Goal: Transaction & Acquisition: Purchase product/service

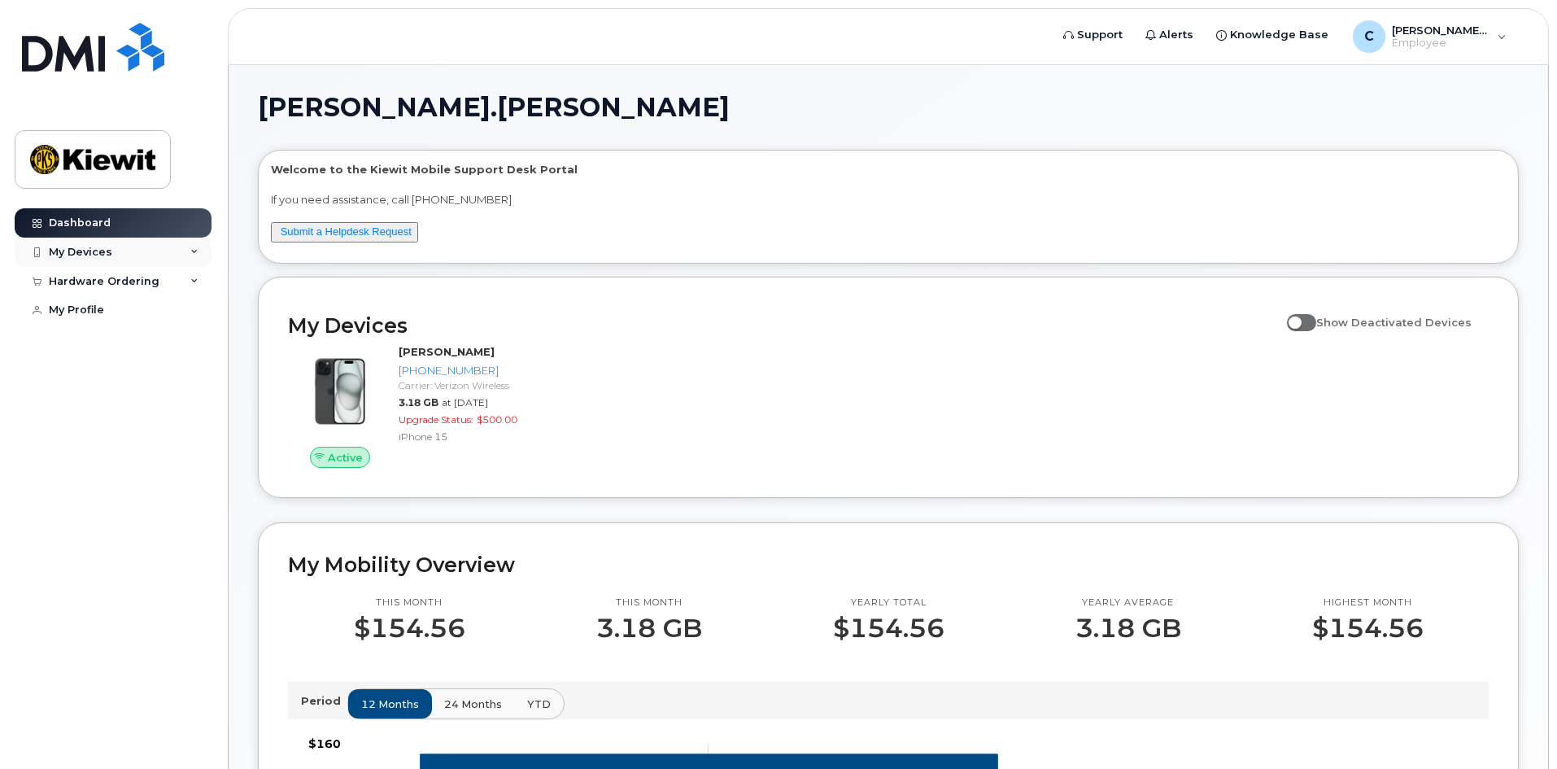
click at [83, 250] on div "My Devices" at bounding box center [80, 252] width 63 height 13
click at [87, 280] on div "Hardware Ordering" at bounding box center [104, 281] width 111 height 13
click at [86, 338] on div "New Order" at bounding box center [87, 341] width 62 height 15
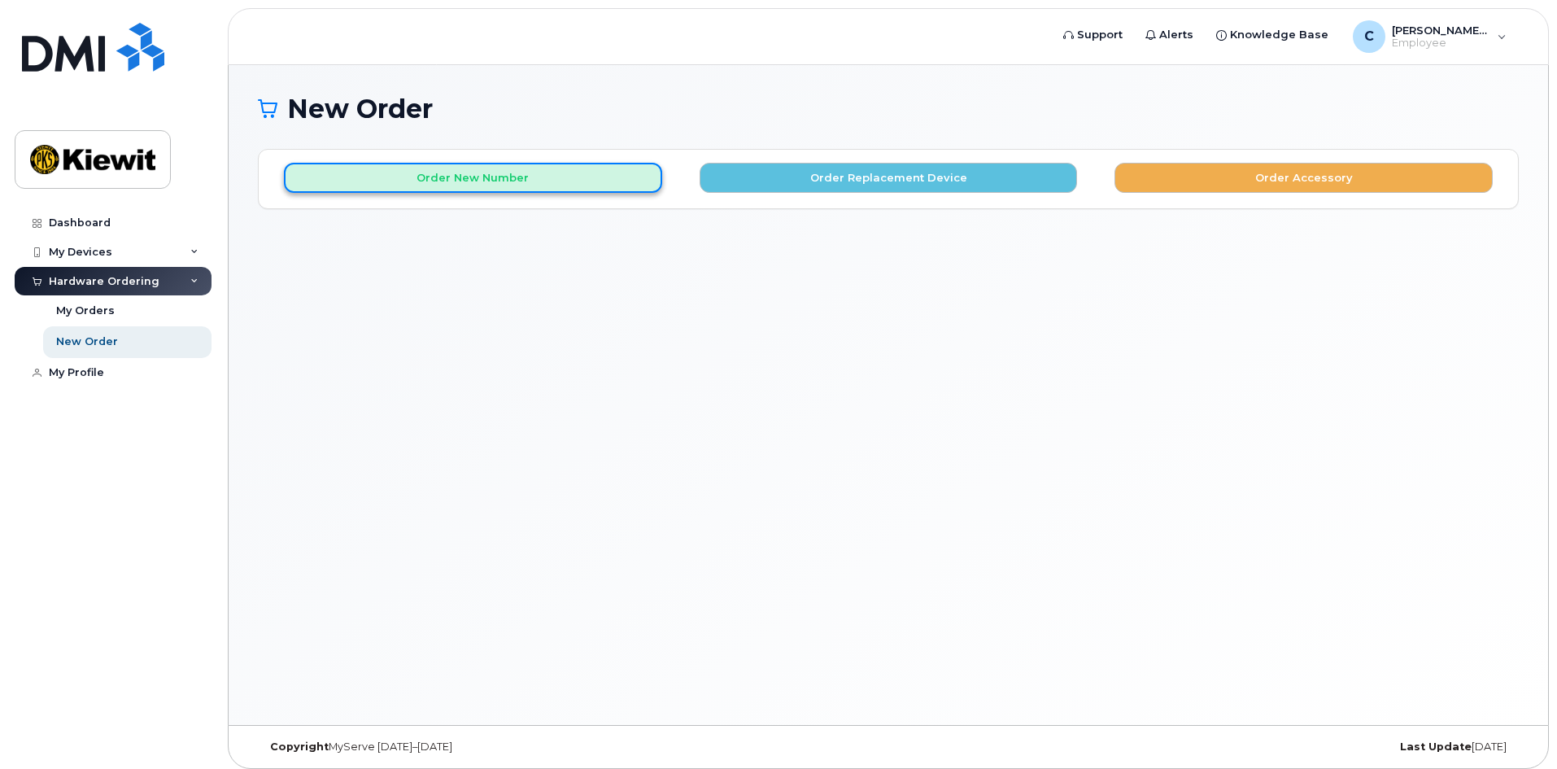
click at [491, 175] on button "Order New Number" at bounding box center [473, 178] width 378 height 30
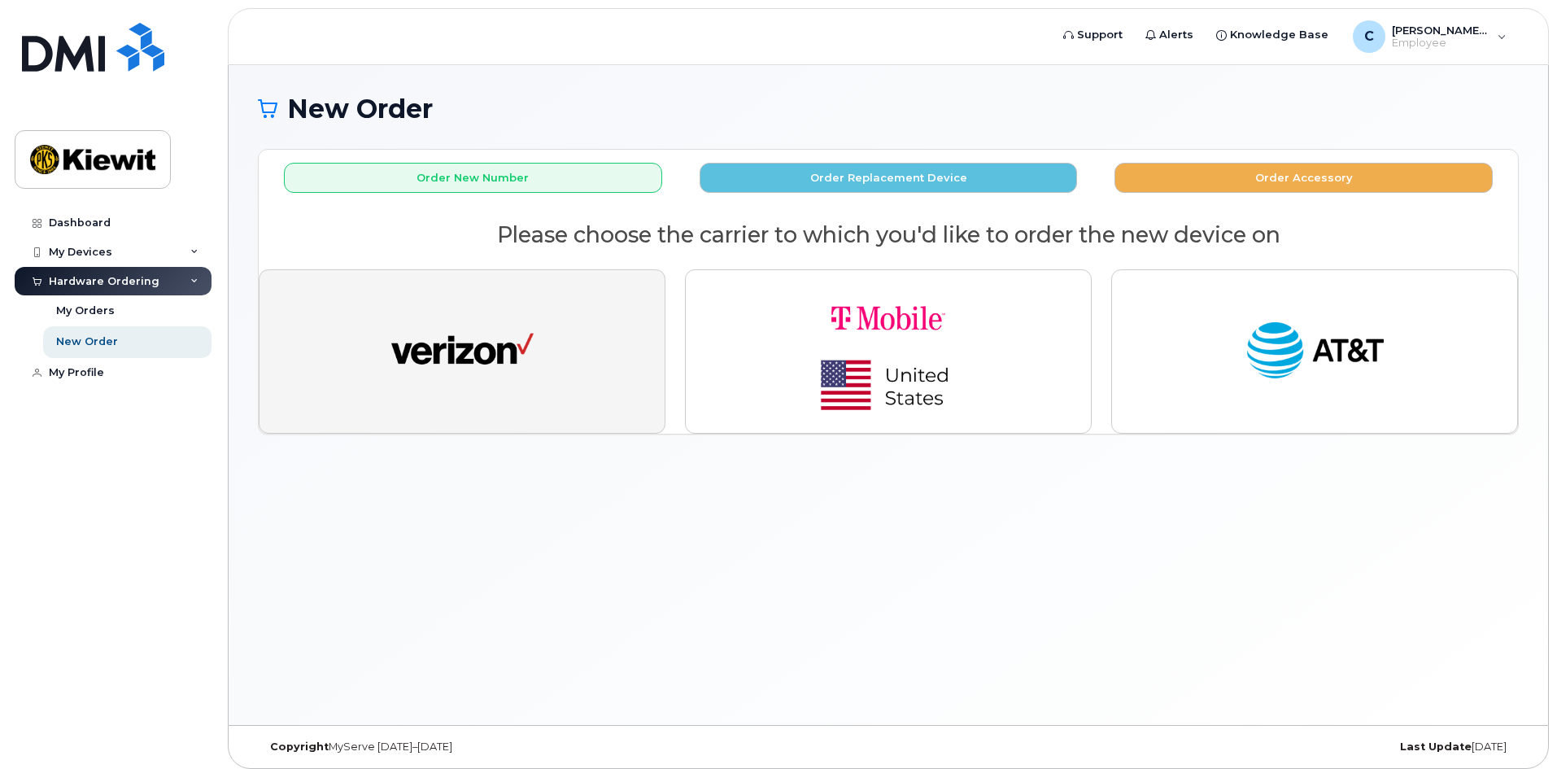
click at [449, 346] on img "button" at bounding box center [462, 351] width 142 height 73
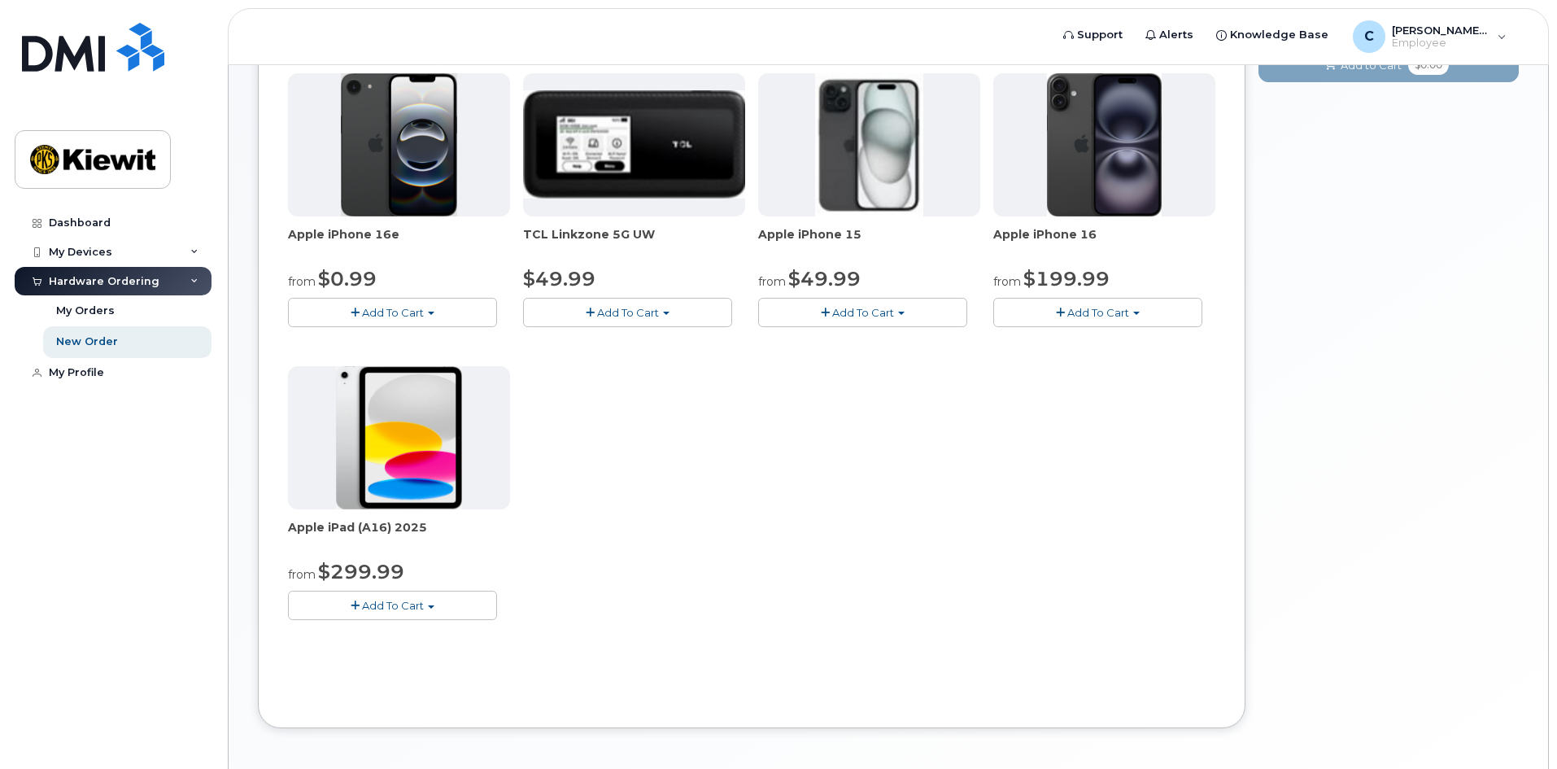
scroll to position [81, 0]
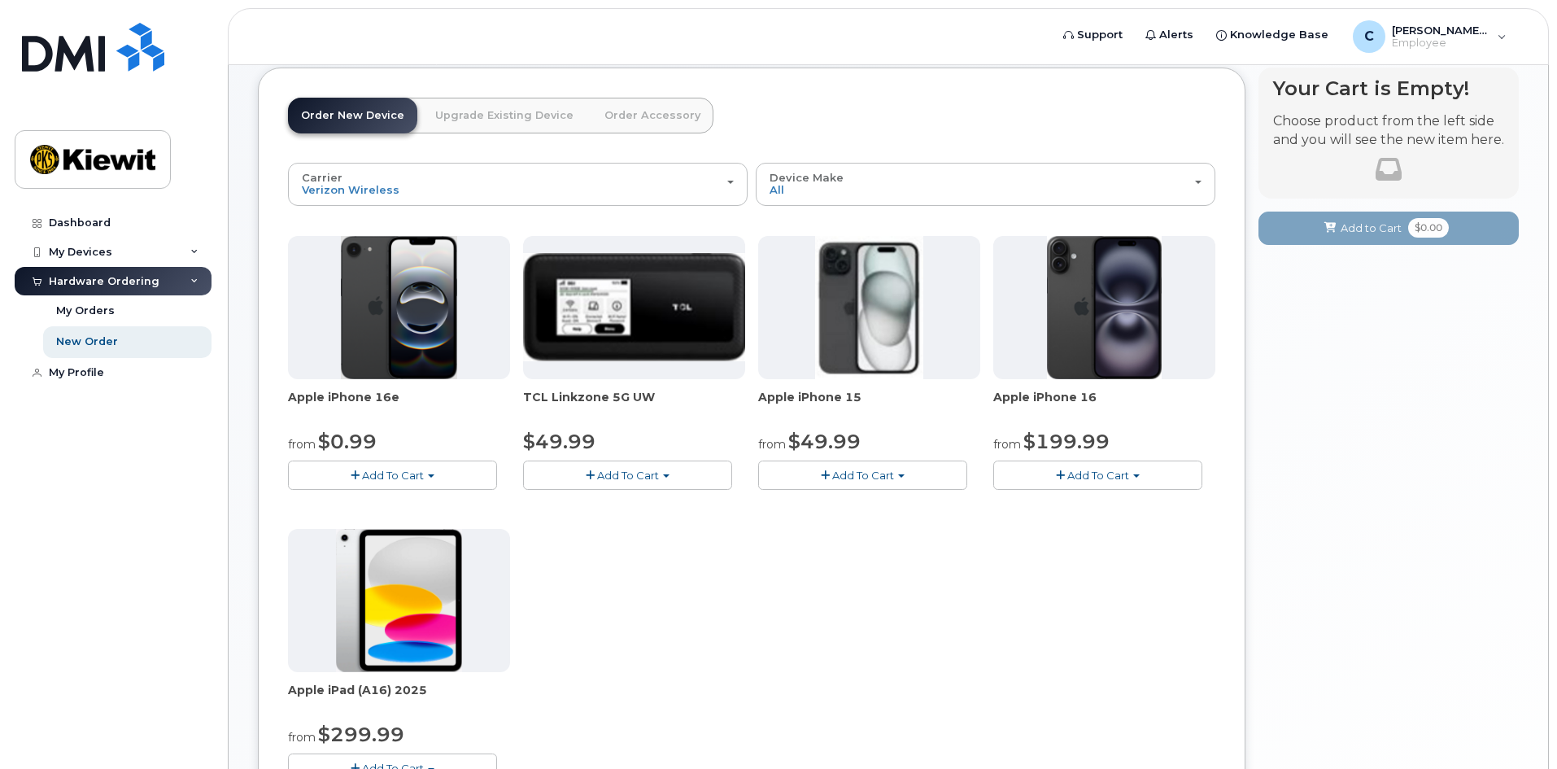
click at [430, 349] on img at bounding box center [399, 307] width 117 height 143
click at [406, 478] on span "Add To Cart" at bounding box center [393, 475] width 62 height 13
click at [404, 507] on link "$0.99 - 2 Year Activation (128GB)" at bounding box center [397, 505] width 210 height 20
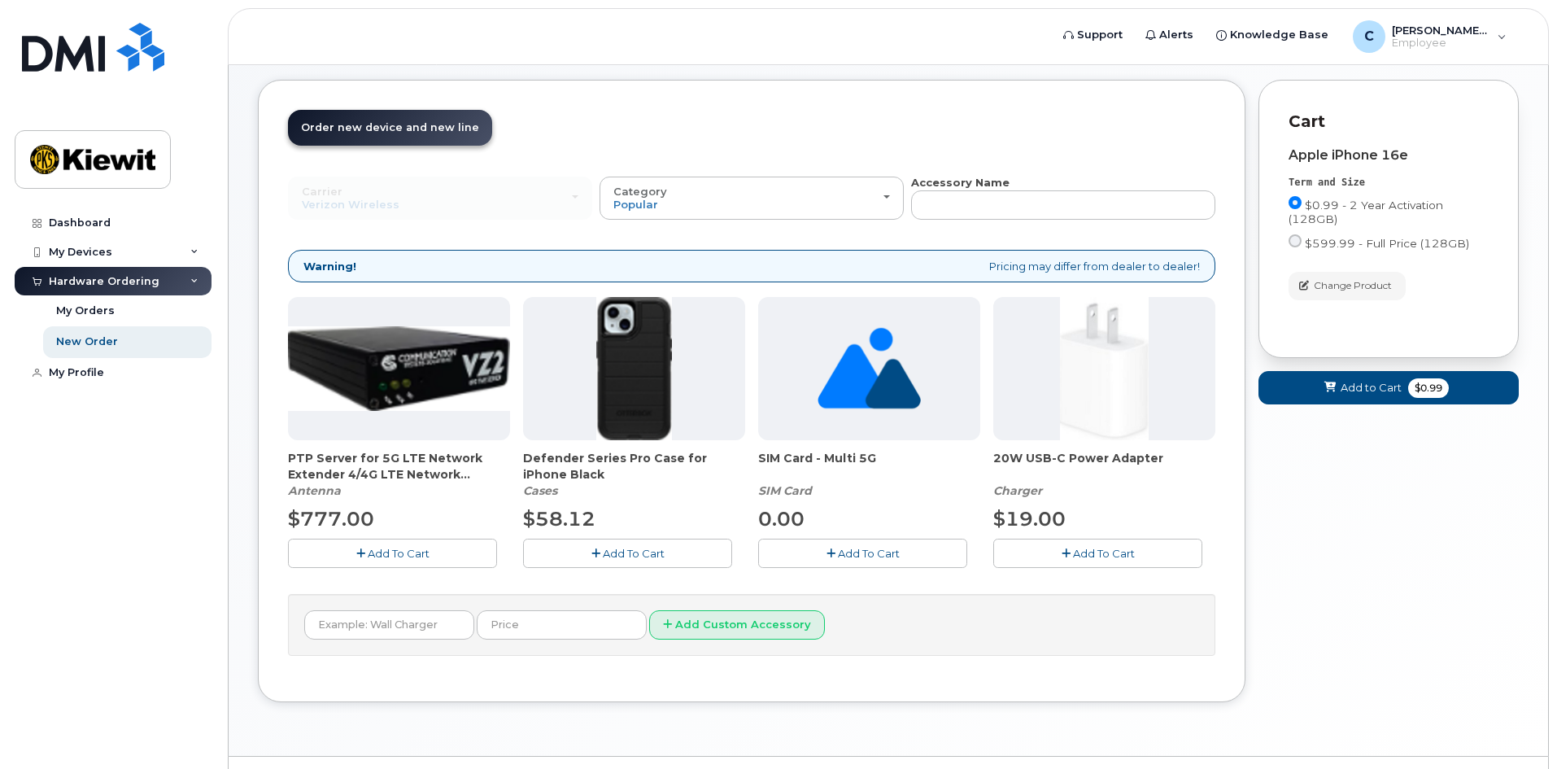
scroll to position [108, 0]
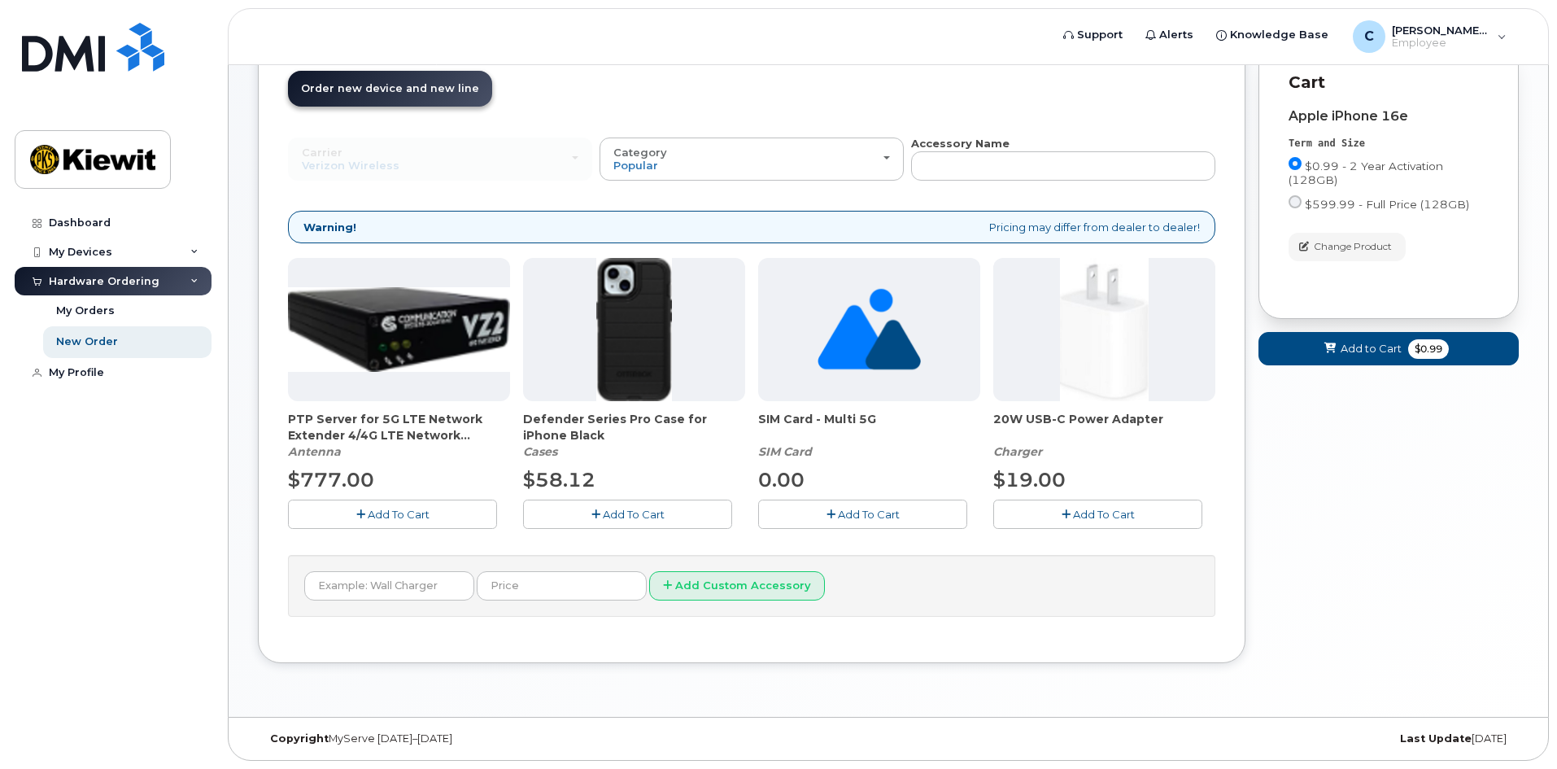
click at [613, 514] on span "Add To Cart" at bounding box center [634, 514] width 62 height 13
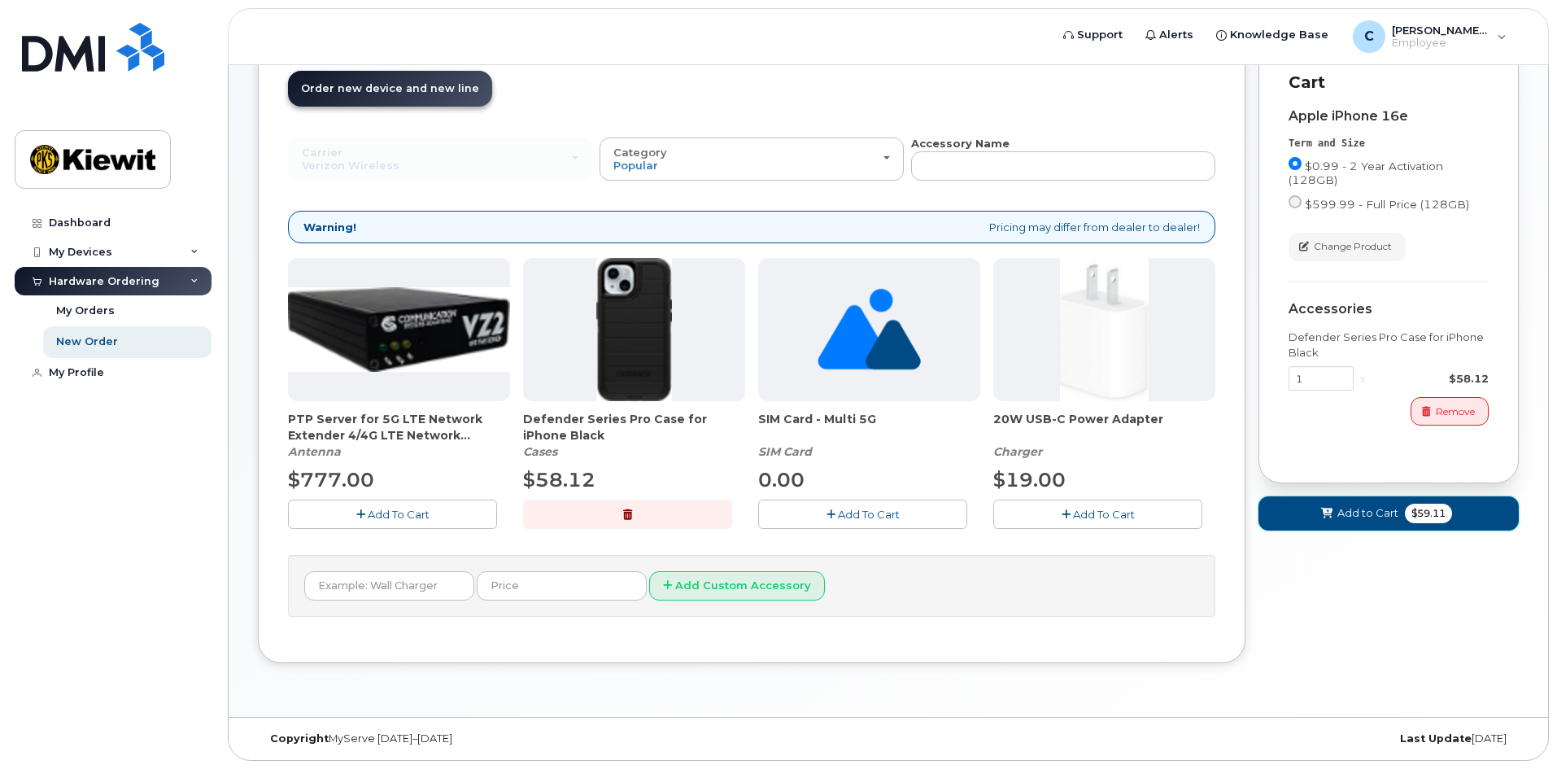
click at [1305, 515] on button "Add to Cart $59.11" at bounding box center [1388, 512] width 260 height 33
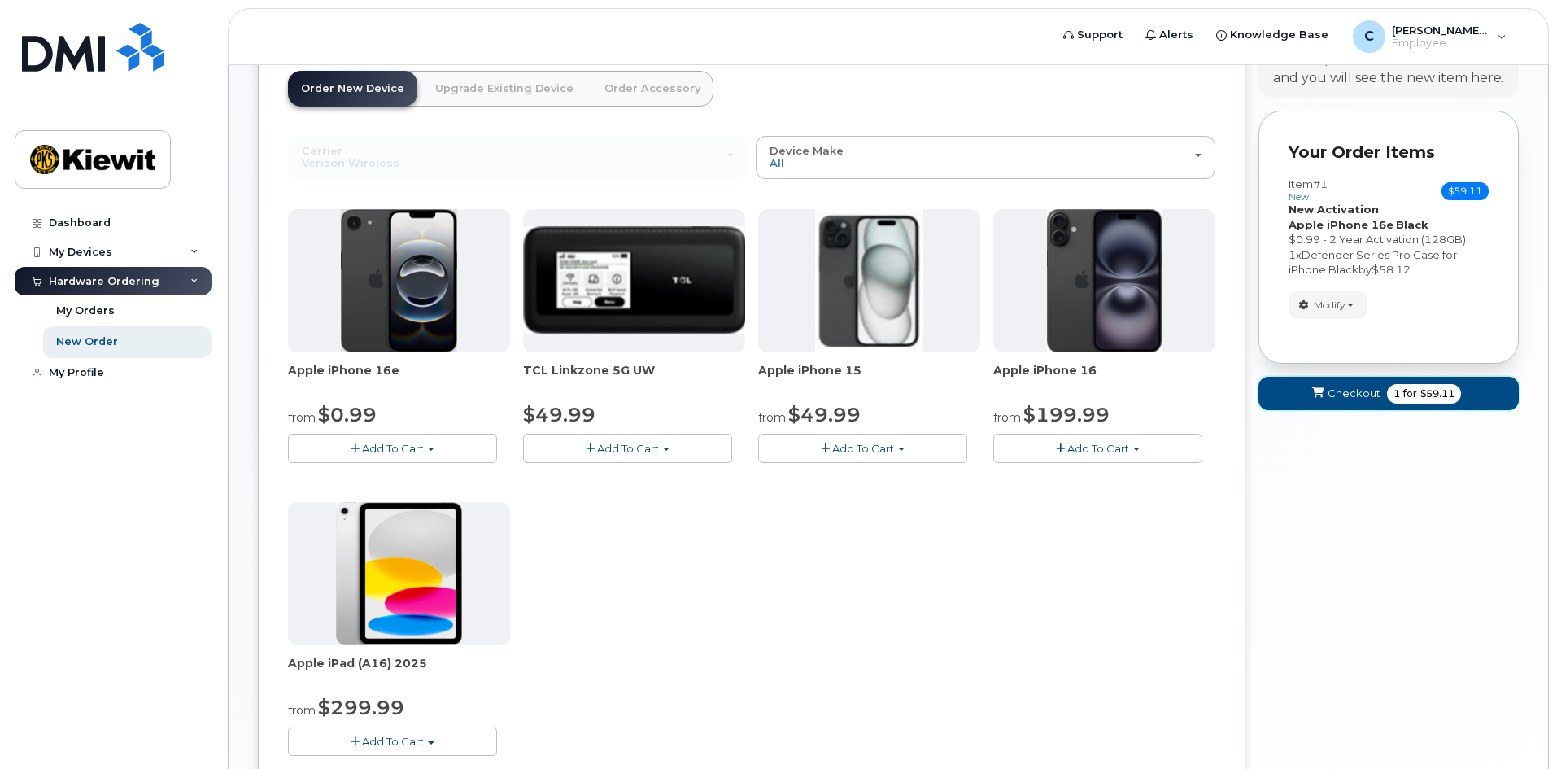
click at [1337, 394] on span "Checkout" at bounding box center [1354, 393] width 53 height 15
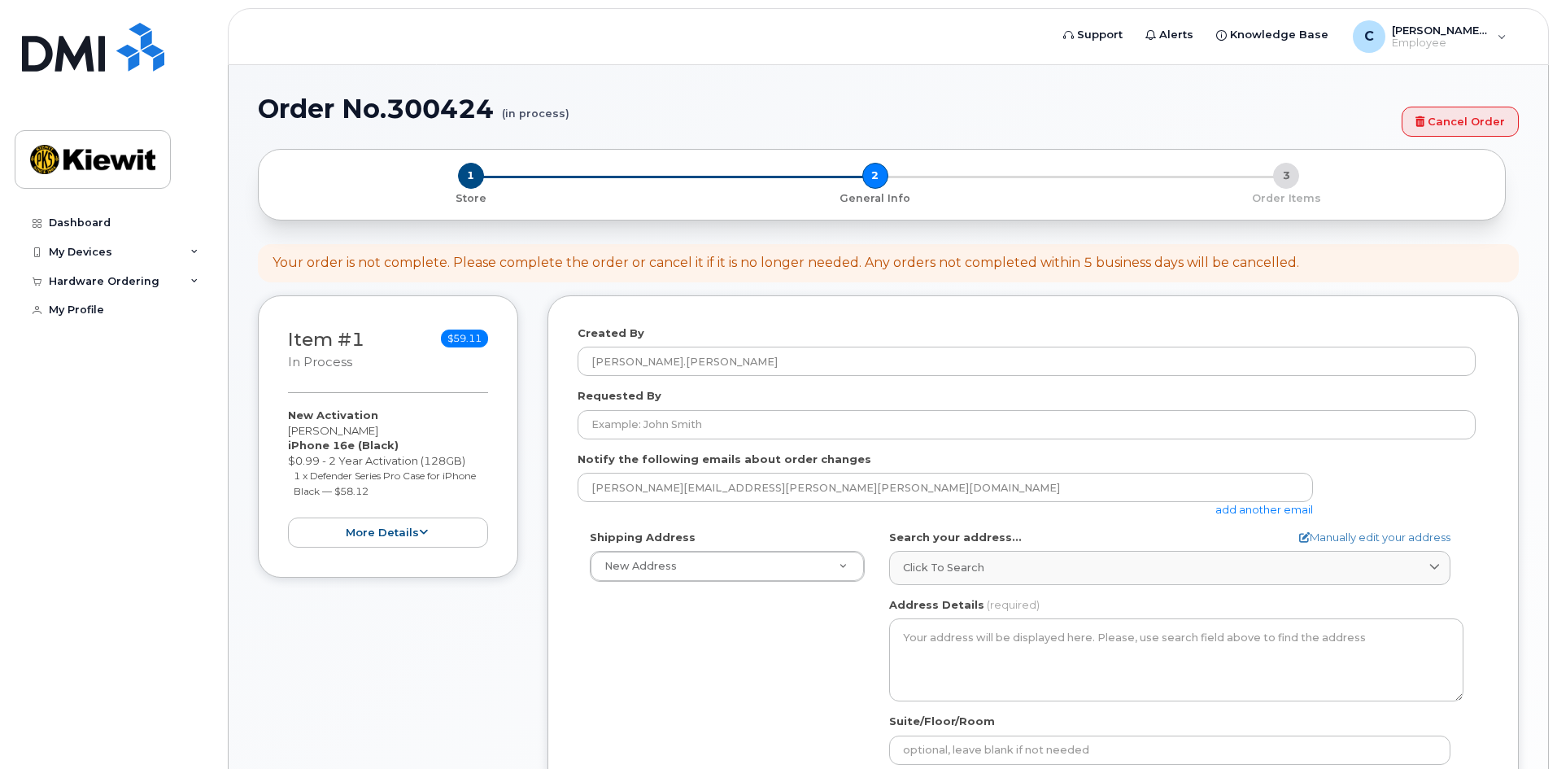
select select
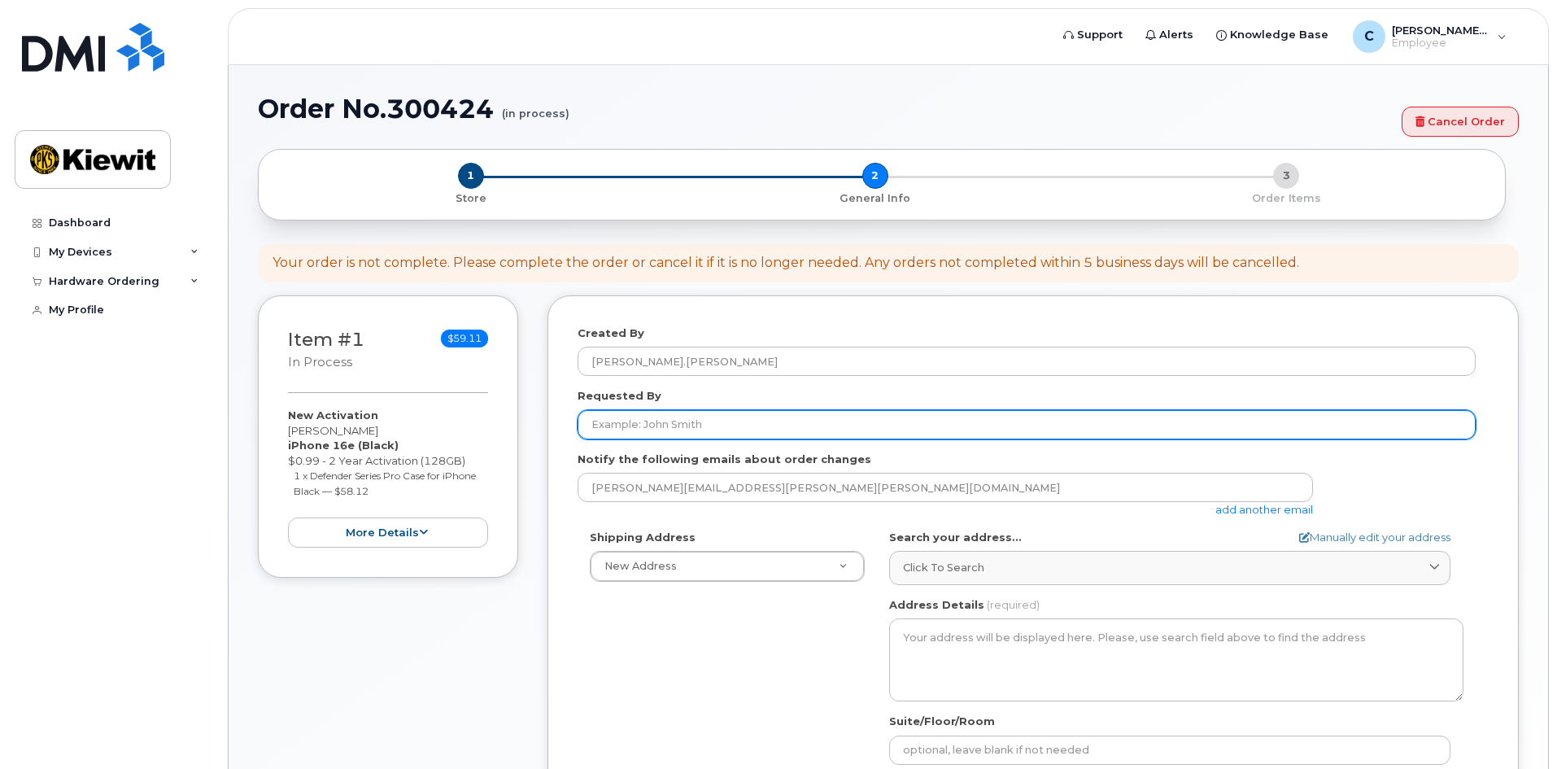
click at [744, 421] on input "Requested By" at bounding box center [1027, 424] width 898 height 29
type input "Elijah Rawlins"
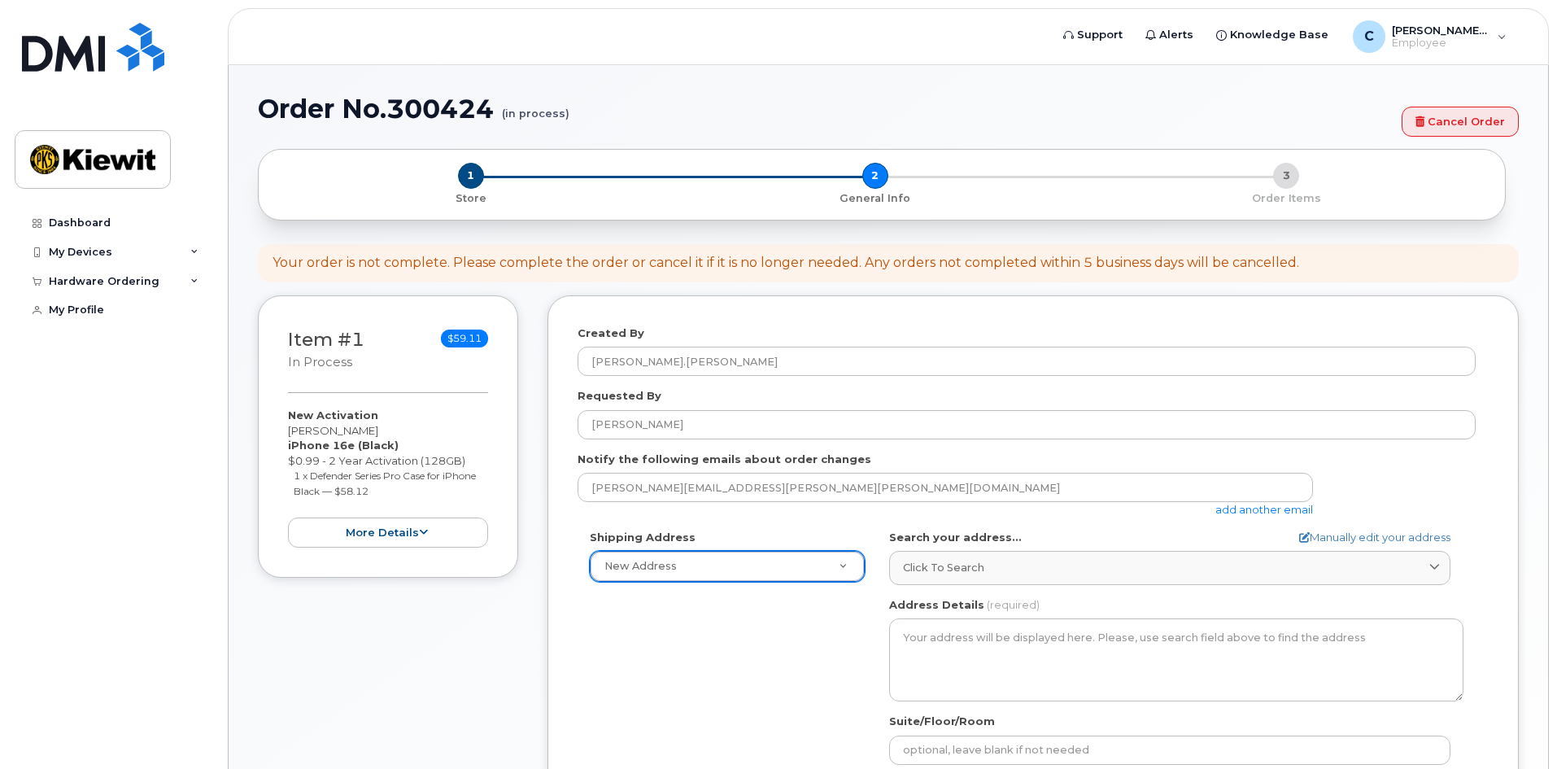
click at [956, 559] on link "Click to search" at bounding box center [1169, 567] width 561 height 33
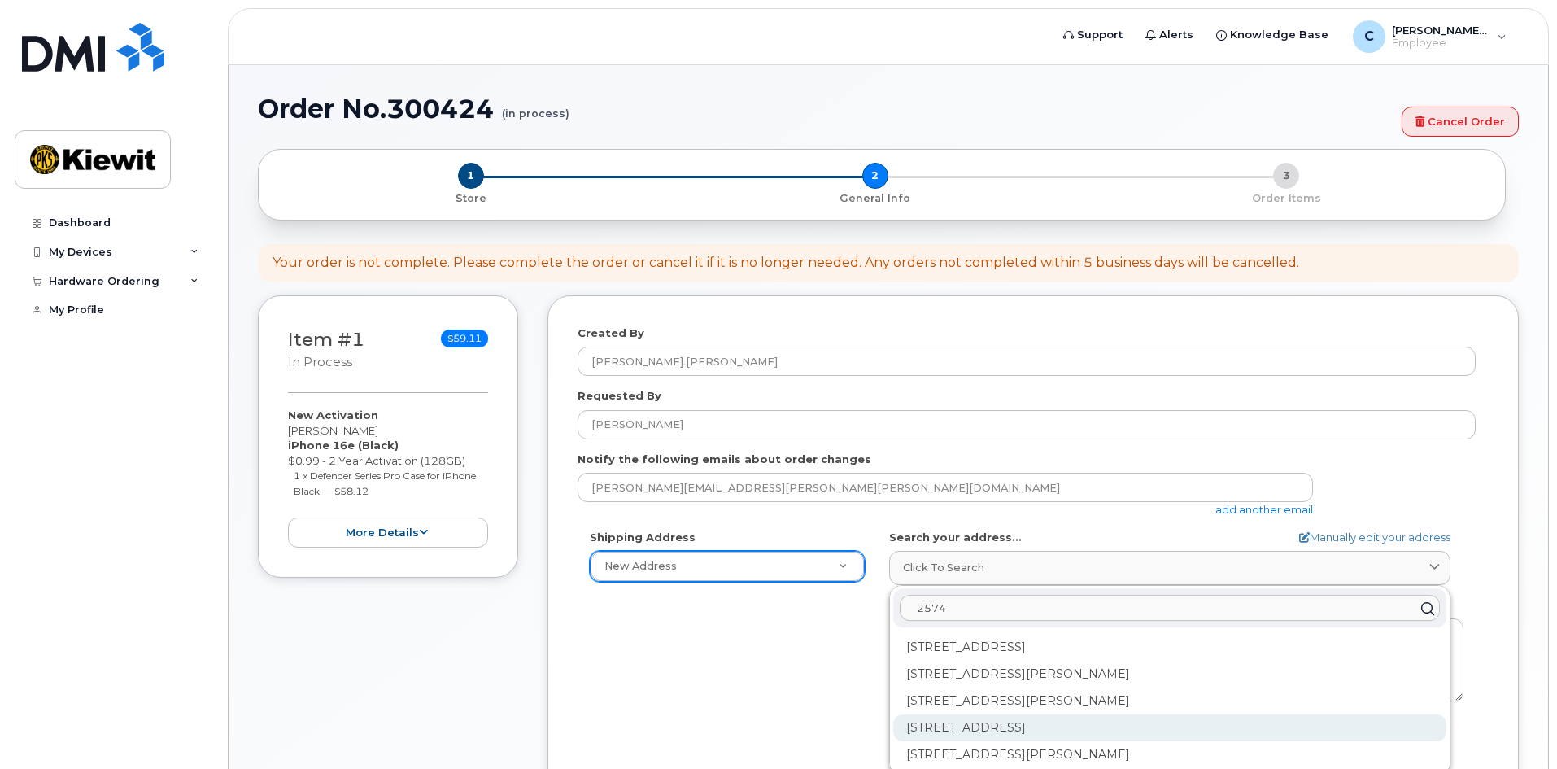
type input "2574"
click at [990, 725] on div "2574 Plant Rd Memphis TN 38109-3014" at bounding box center [1169, 727] width 553 height 27
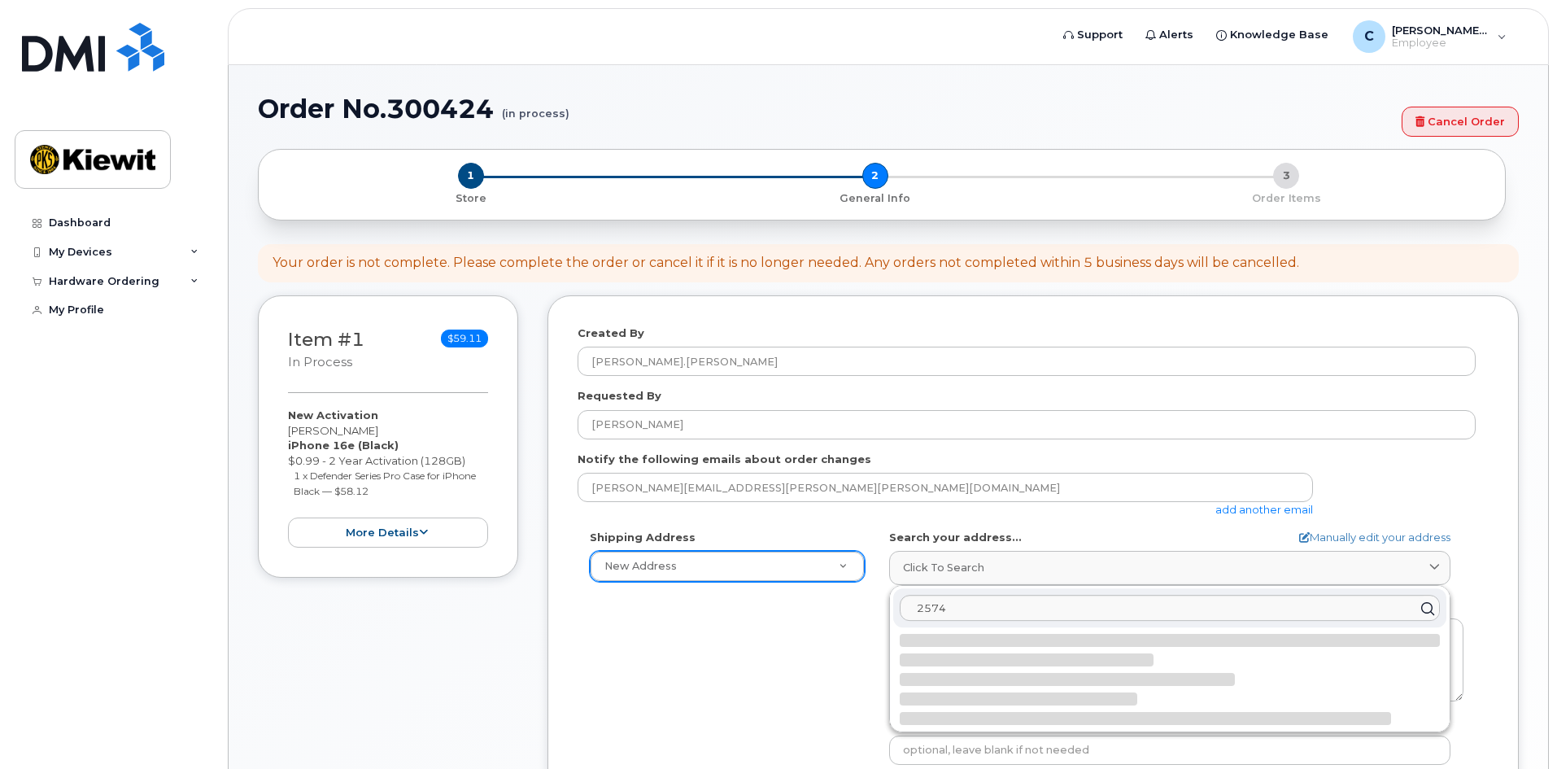
select select
type textarea "2574 Plant Rd MEMPHIS TN 38109-3014 UNITED STATES"
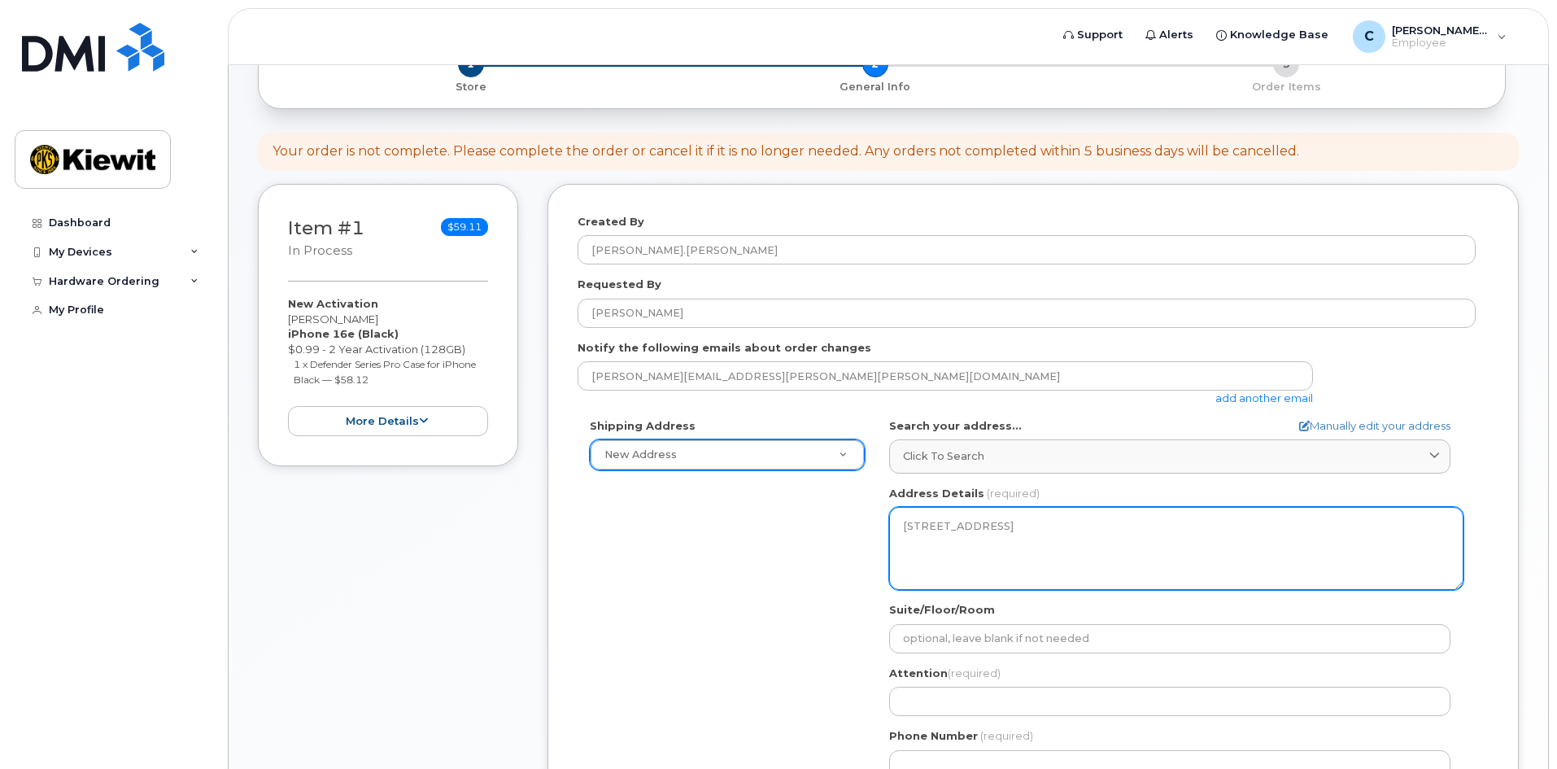
scroll to position [163, 0]
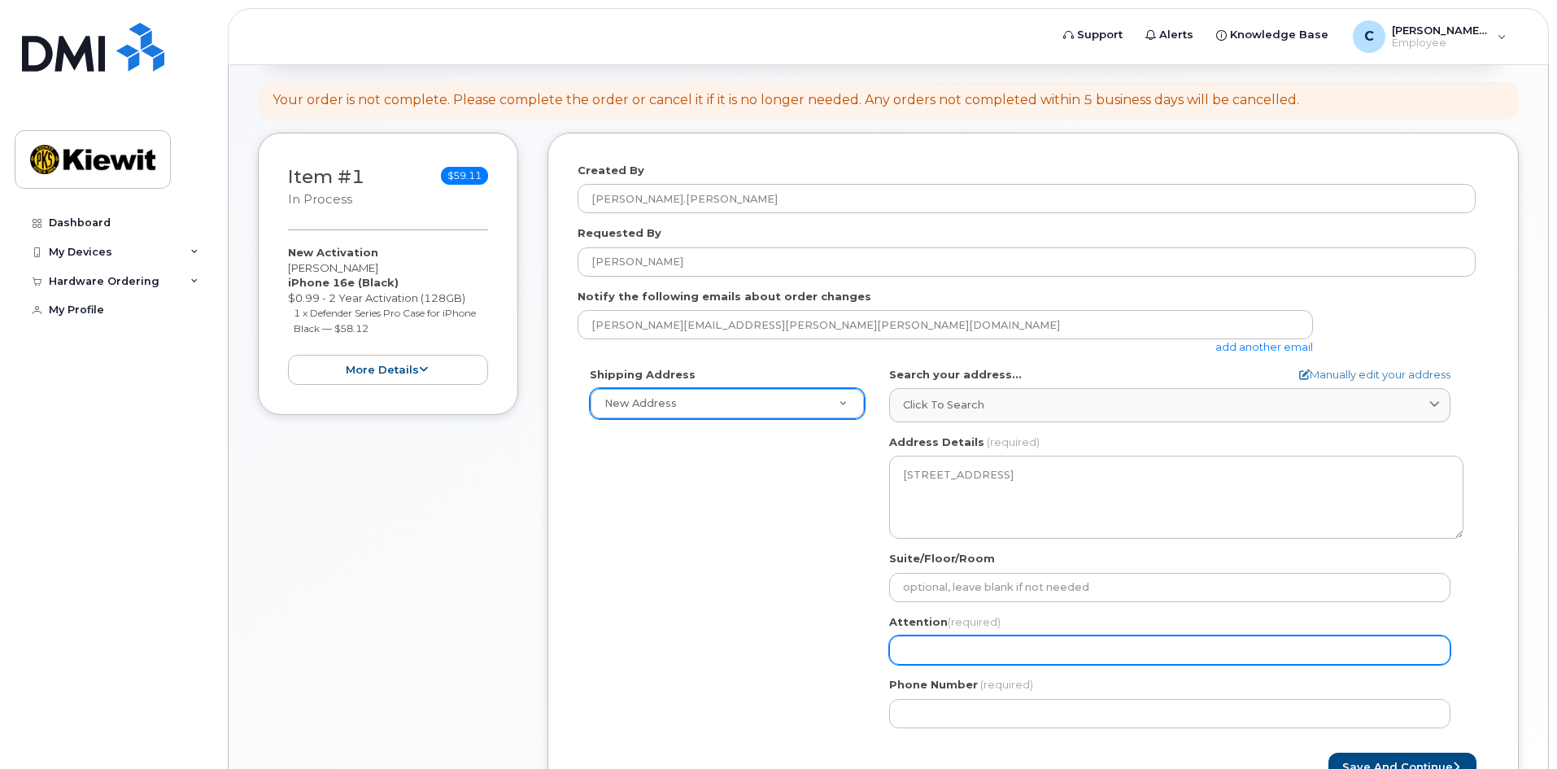
click at [1084, 648] on input "Attention (required)" at bounding box center [1169, 649] width 561 height 29
select select
type input "C"
select select
type input "Ca"
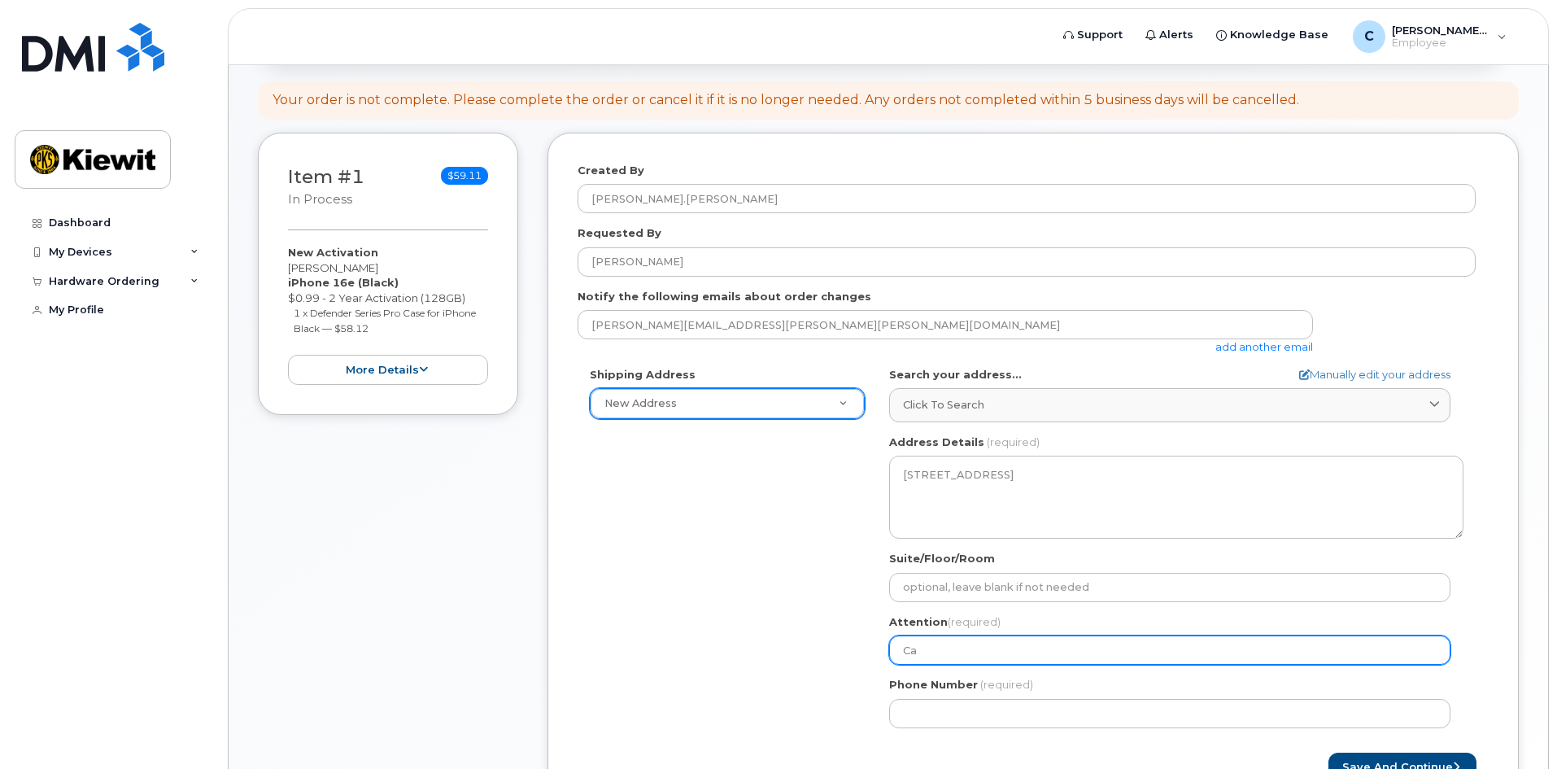
select select
type input "Cas"
select select
type input "Cass"
select select
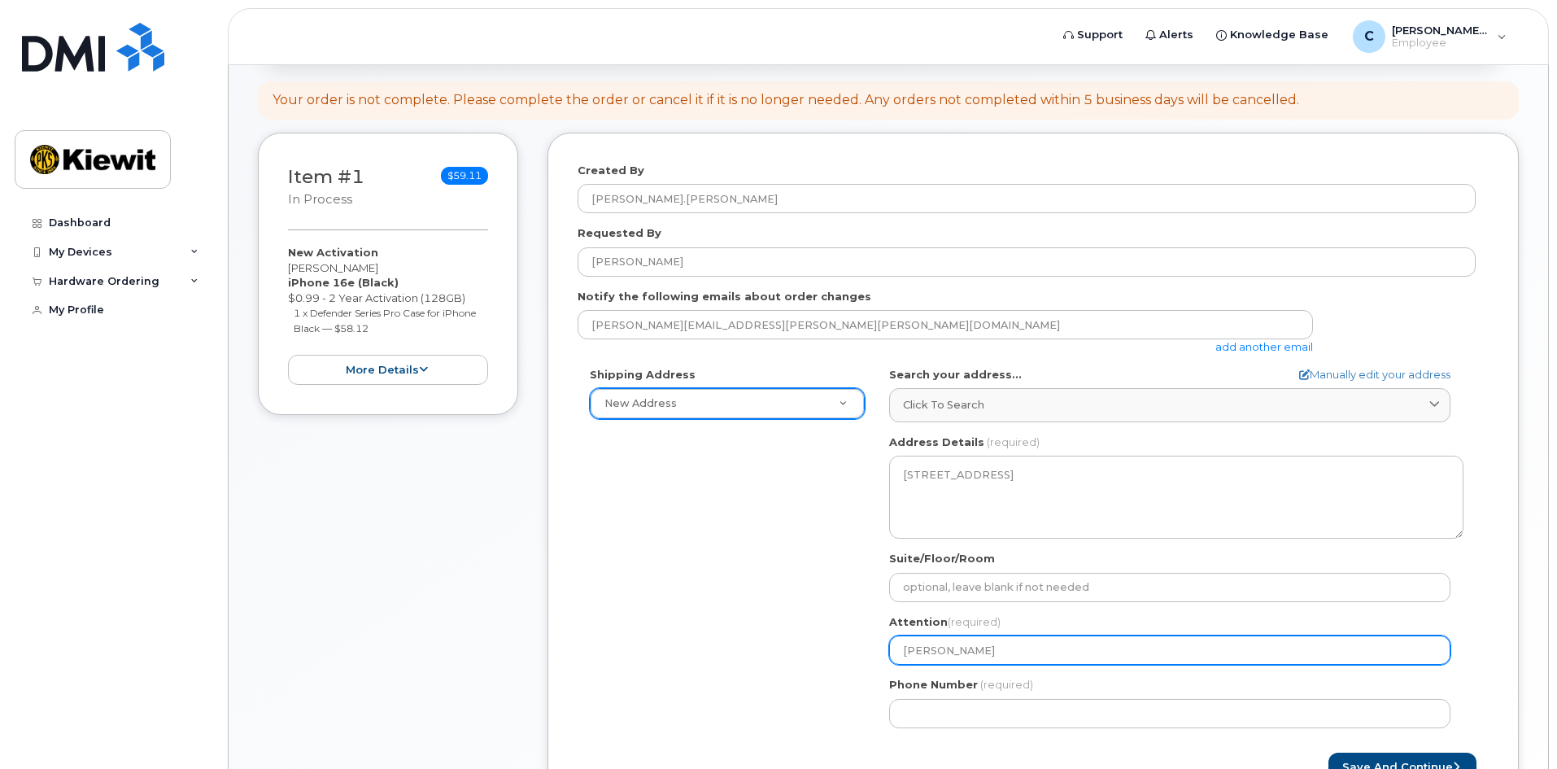
type input "Cassa"
select select
type input "Cassan"
select select
type input "Cassand"
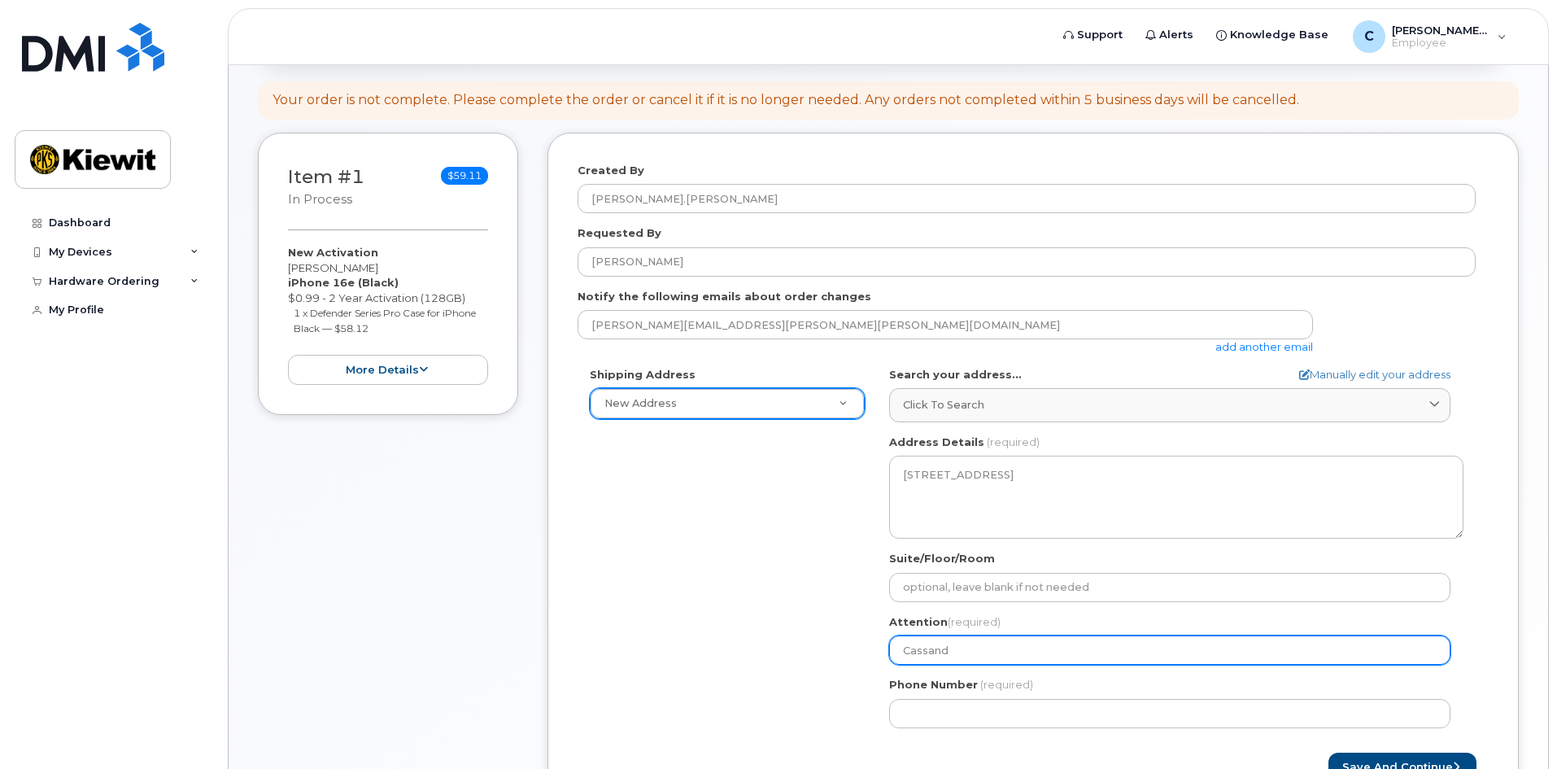
select select
type input "Cassandr"
select select
type input "Cassandra"
select select
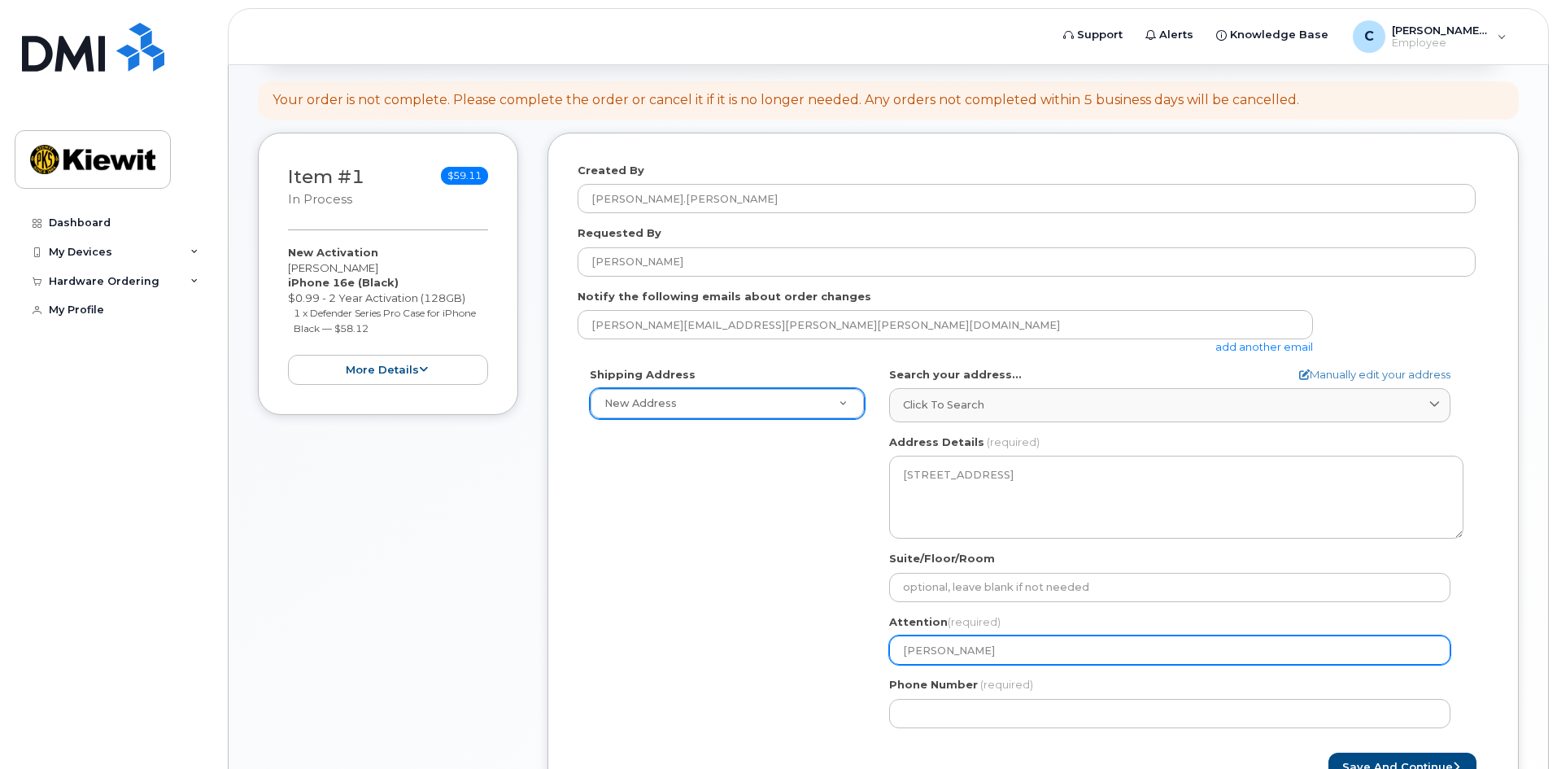
type input "Cassandra H"
select select
type input "Cassandra Hu"
select select
type input "Cassandra Hug"
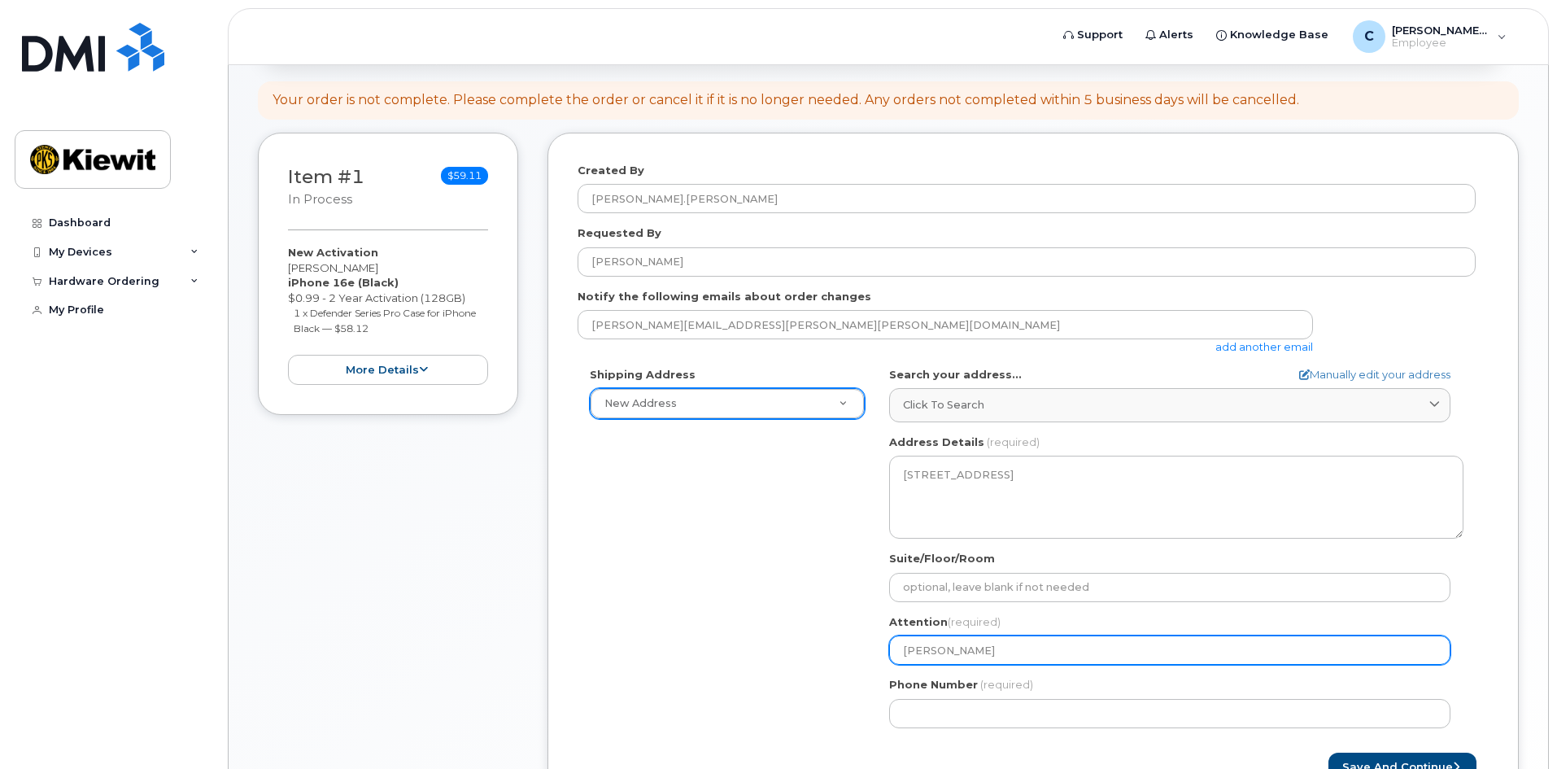
select select
type input "Cassandra Hugg"
select select
type input "Cassandra Huggh"
select select
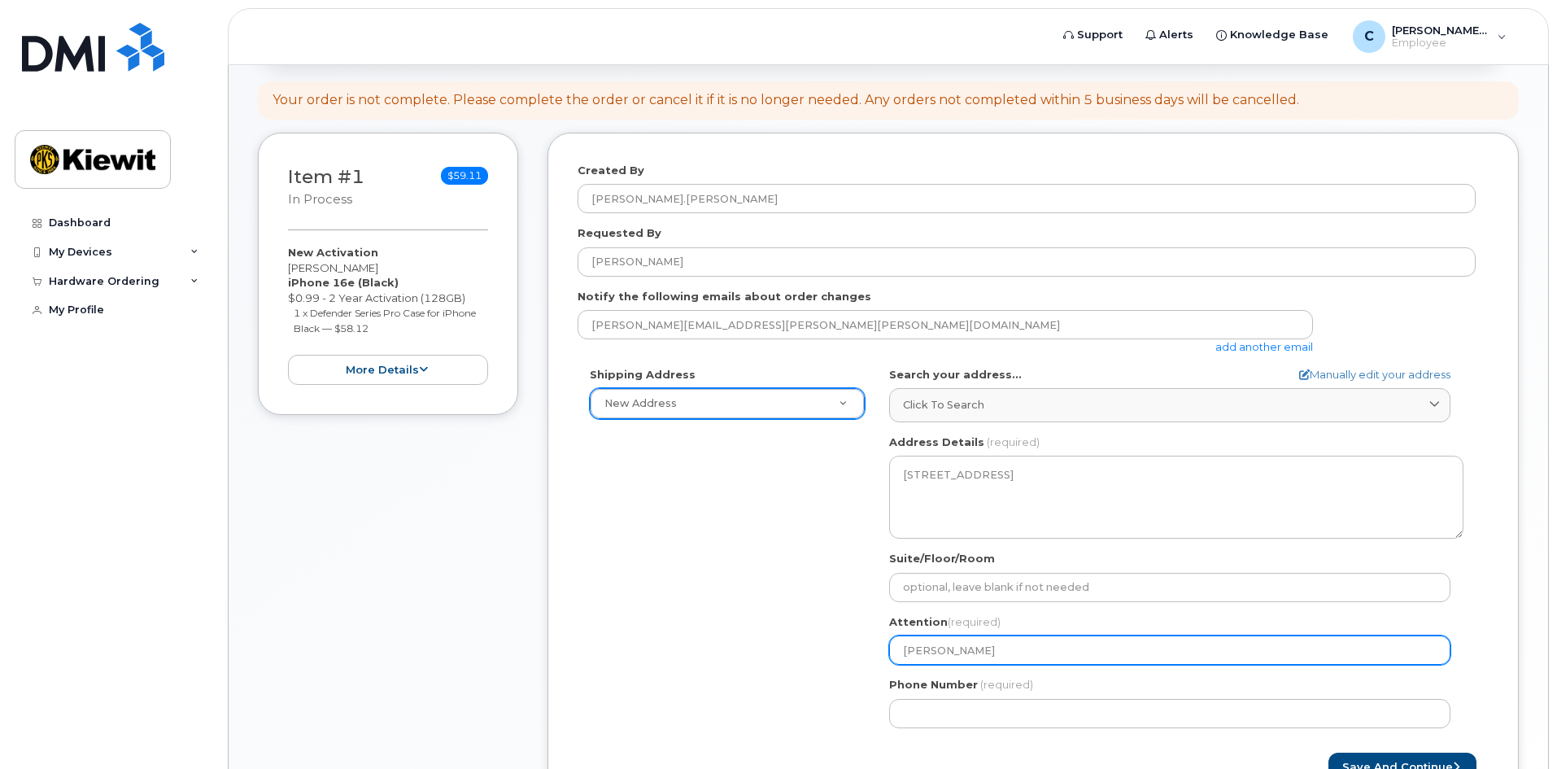
type input "Cassandra Hugghi"
select select
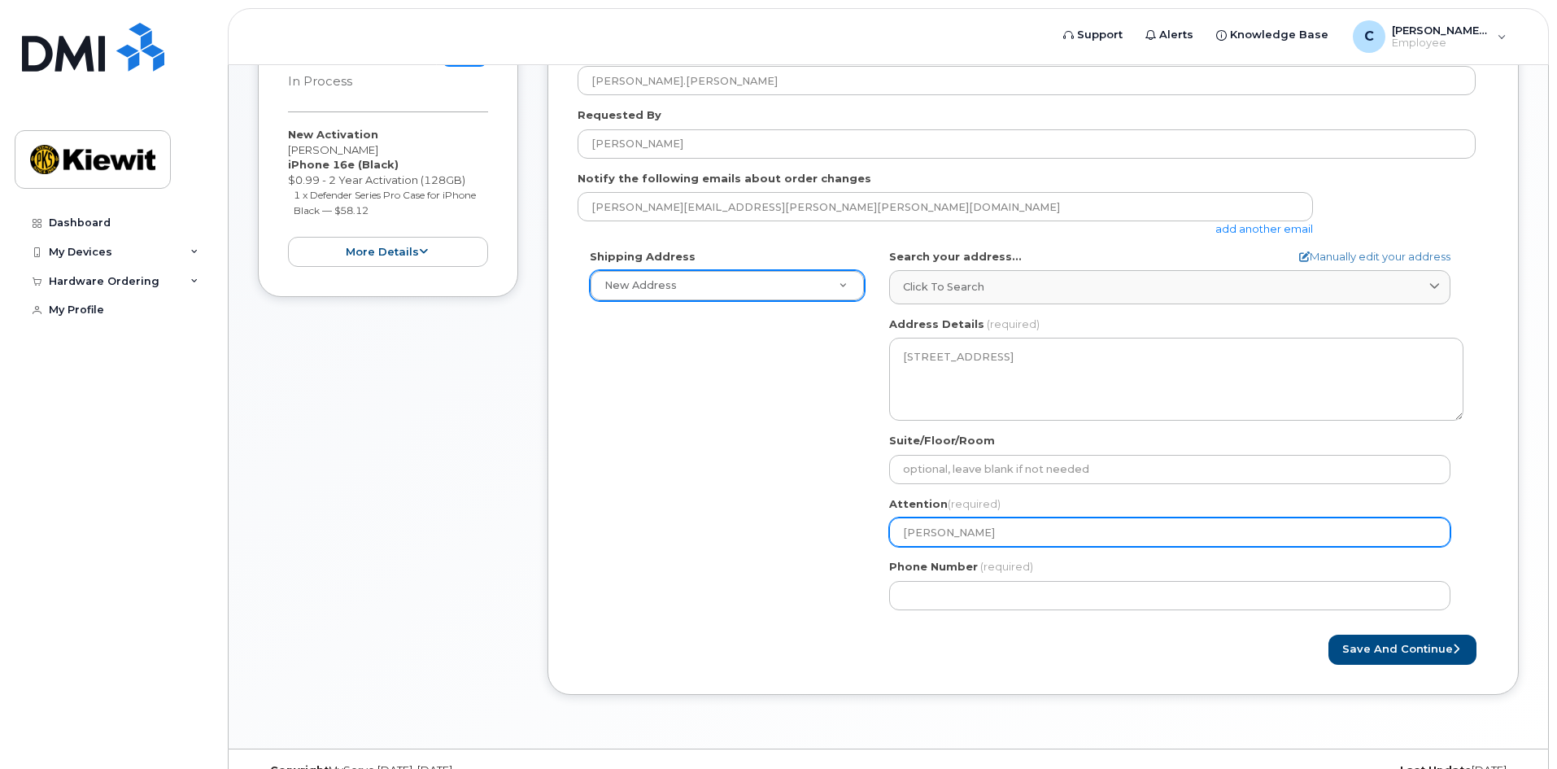
scroll to position [312, 0]
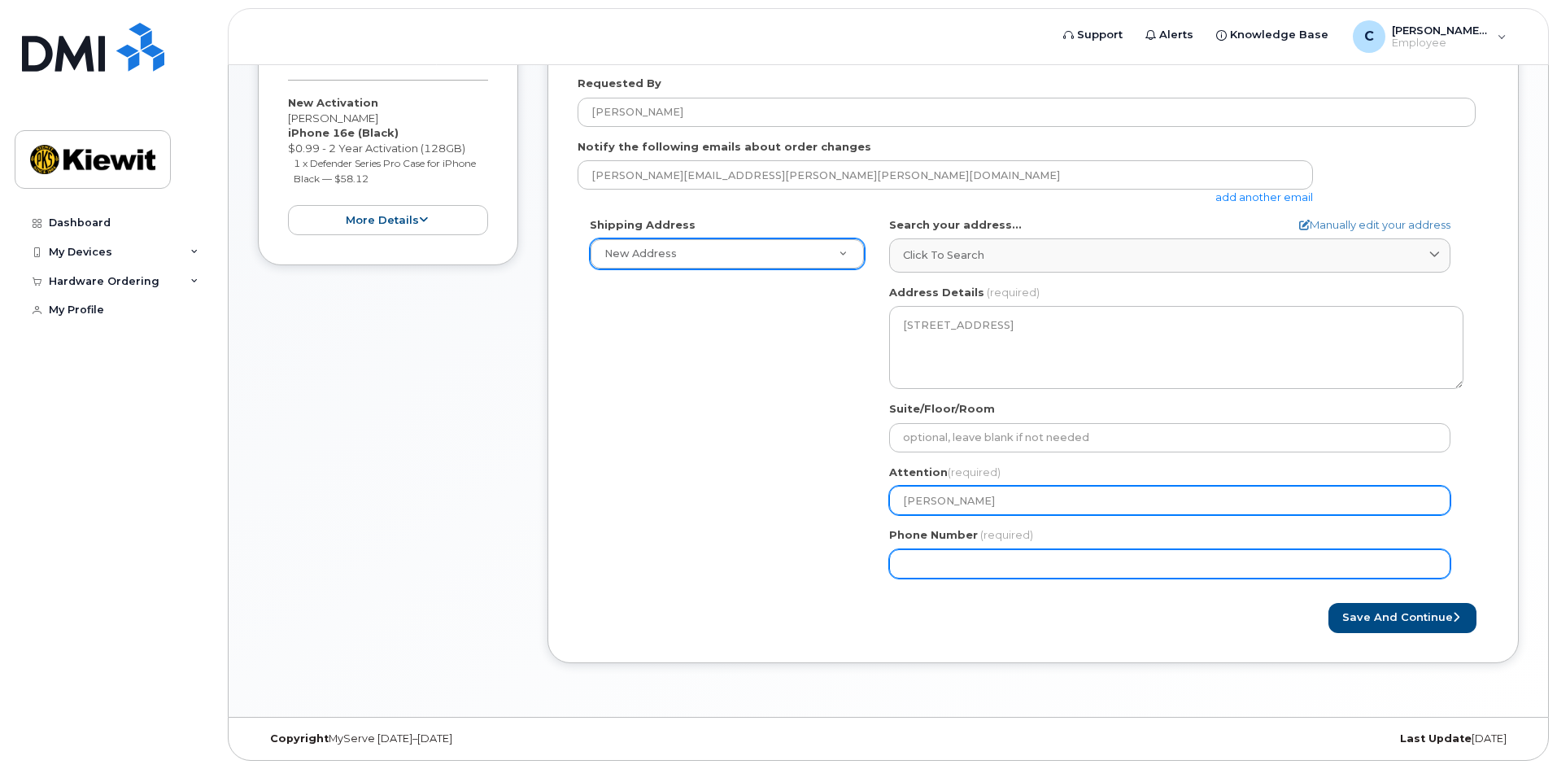
type input "Cassandra Hugghis"
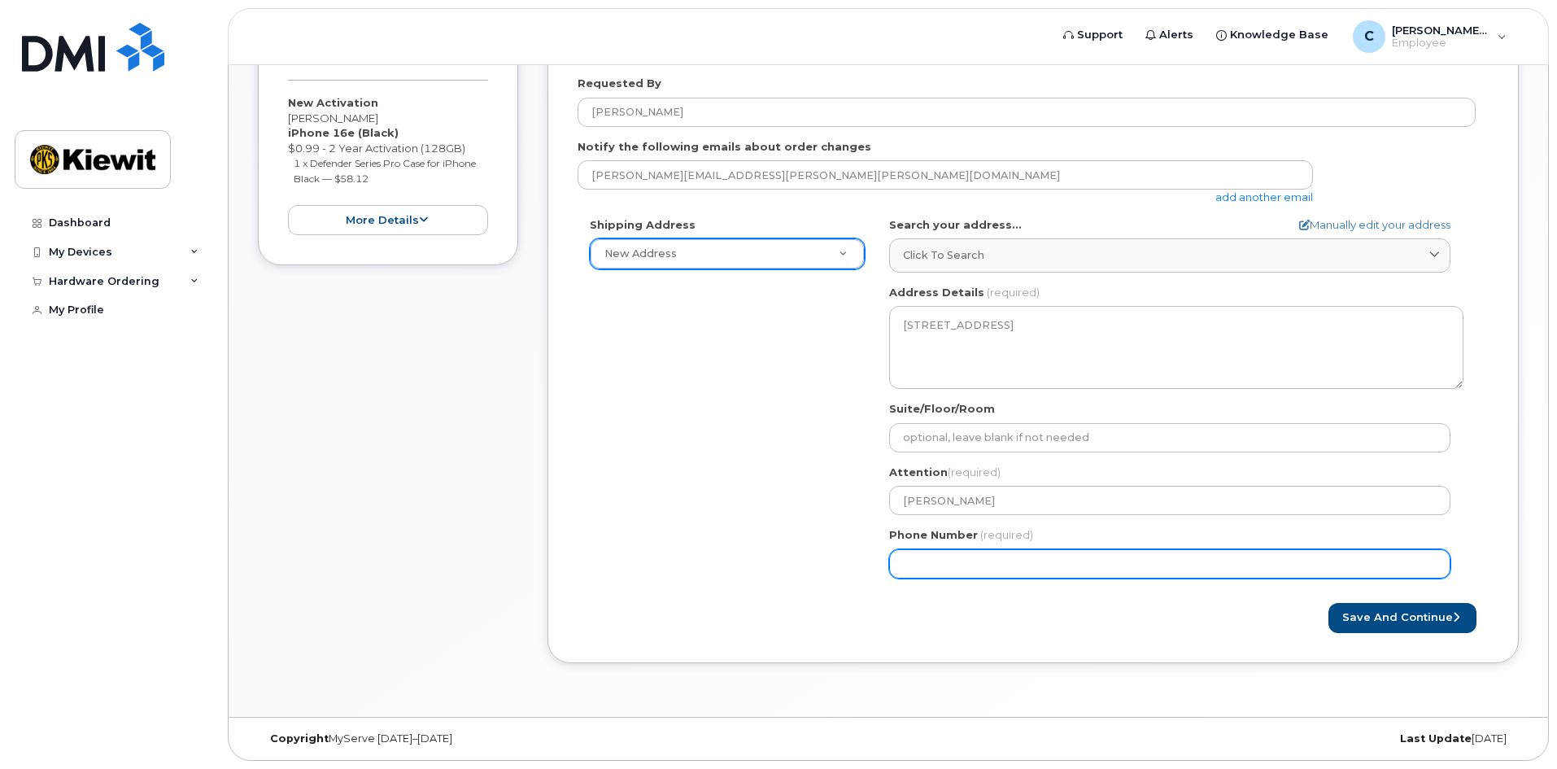
click at [1040, 564] on input "Phone Number" at bounding box center [1169, 563] width 561 height 29
type input "9015737038"
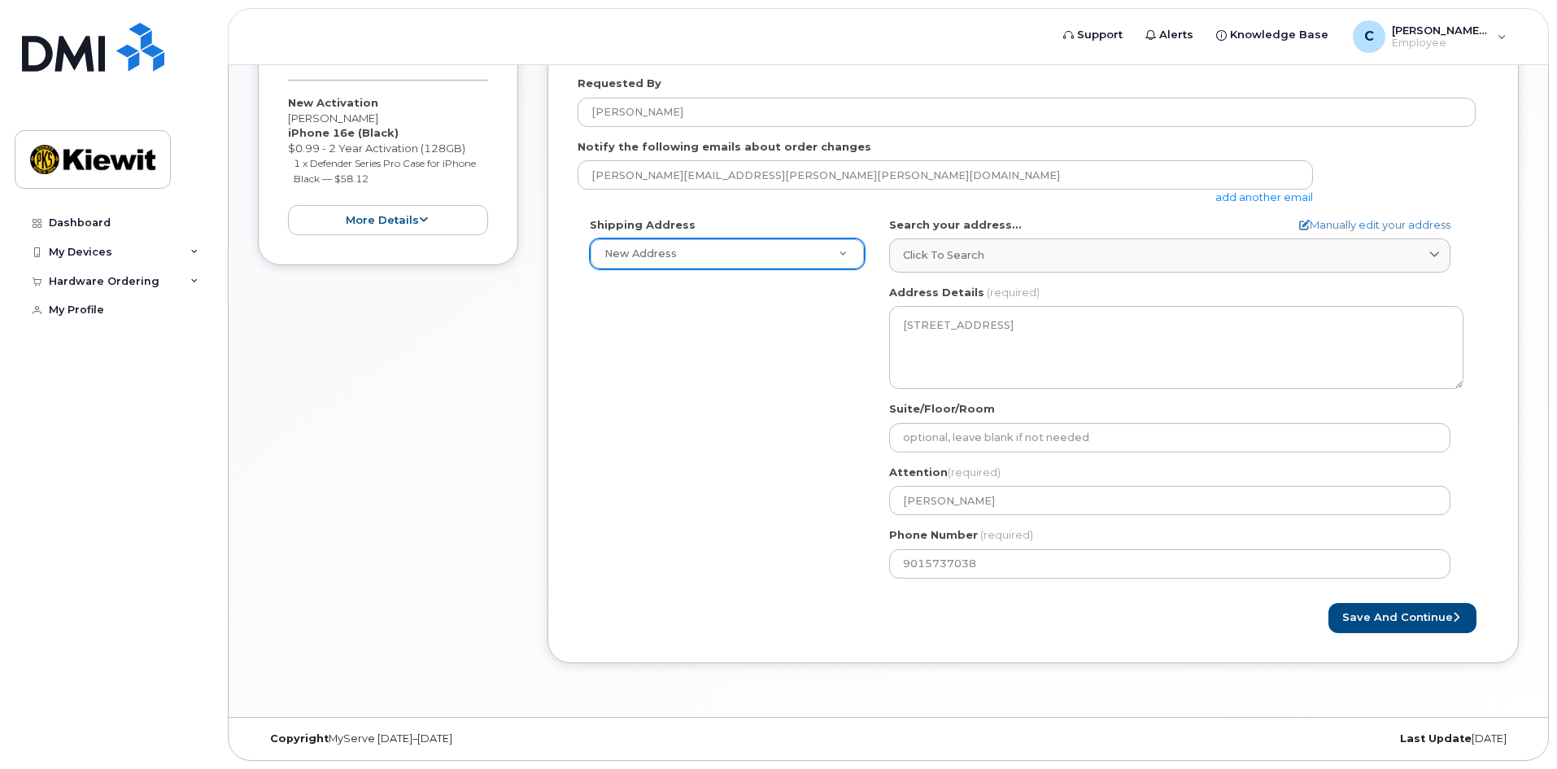
type input "TVA Allen ALF 2574 Plant rd"
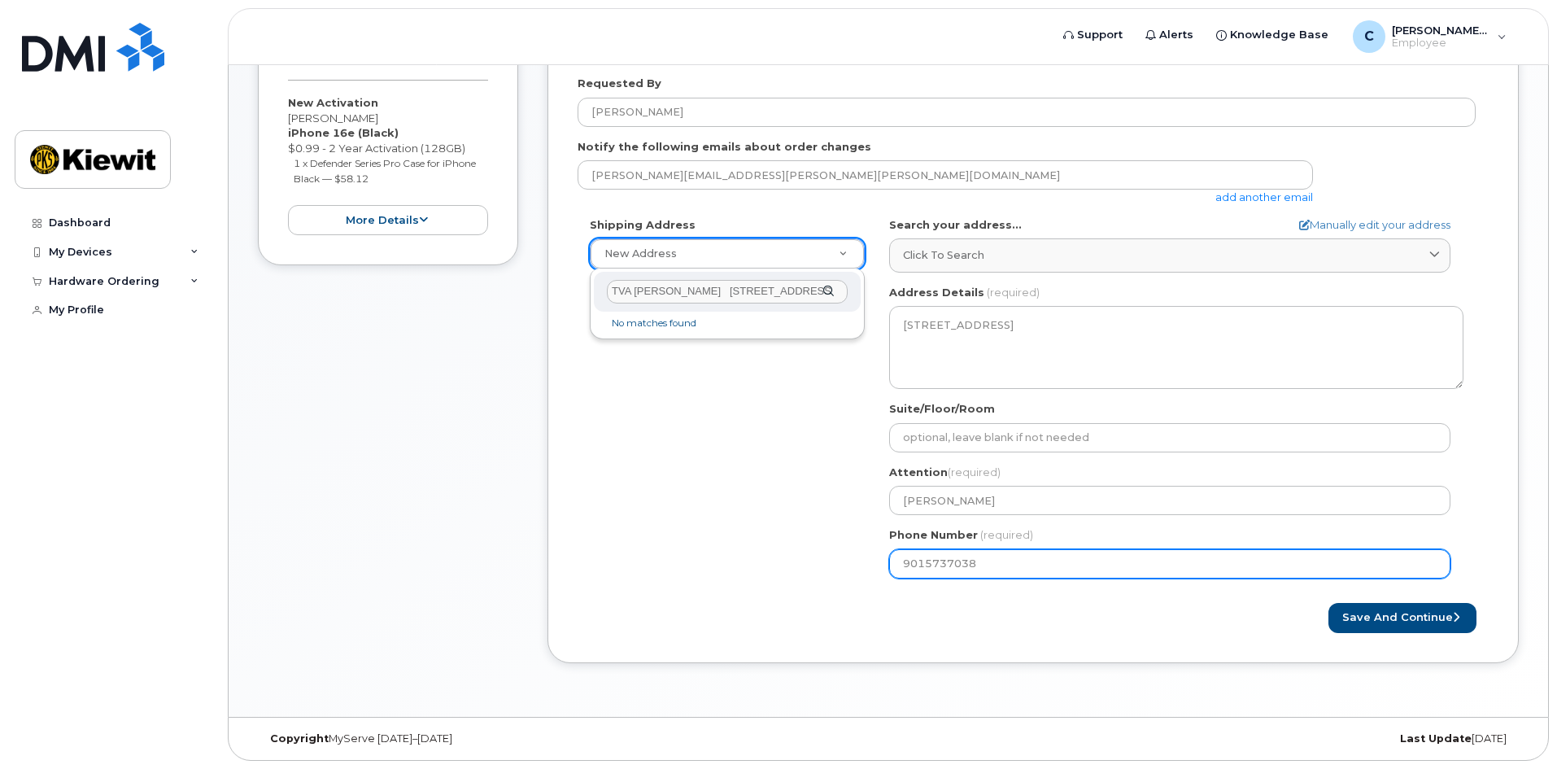
select select
click at [734, 294] on input "TVA Allen ALF 2574 Plant rd" at bounding box center [727, 292] width 241 height 24
click at [800, 285] on input "TVA Allen ALF 2574 Plant rd" at bounding box center [727, 292] width 241 height 24
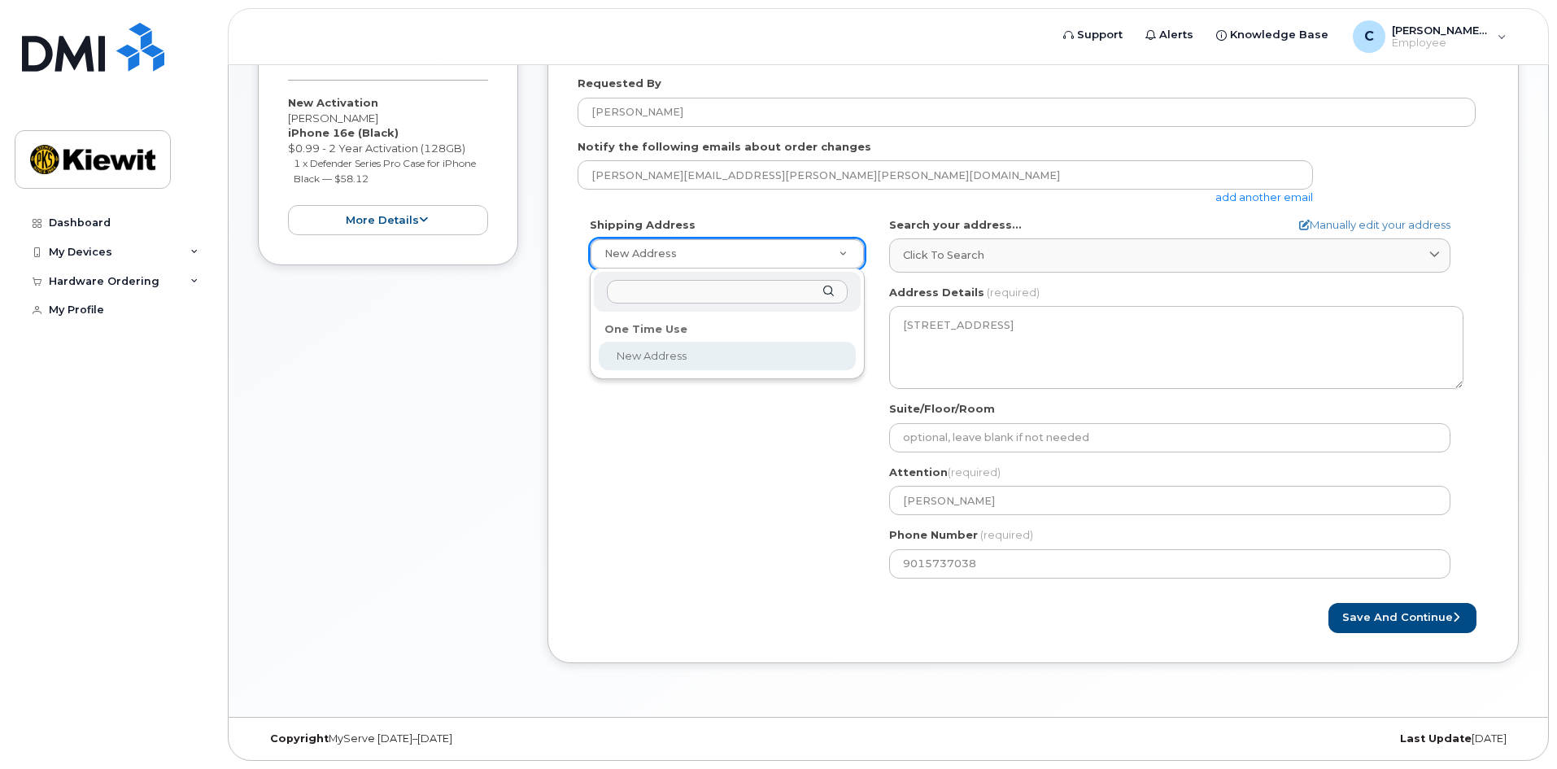
click at [775, 294] on input "text" at bounding box center [727, 292] width 241 height 24
type input "2574 Plant Rd Memphis, Tn 38109"
click at [829, 290] on div "2574 Plant Rd Memphis, Tn 38109" at bounding box center [727, 292] width 267 height 40
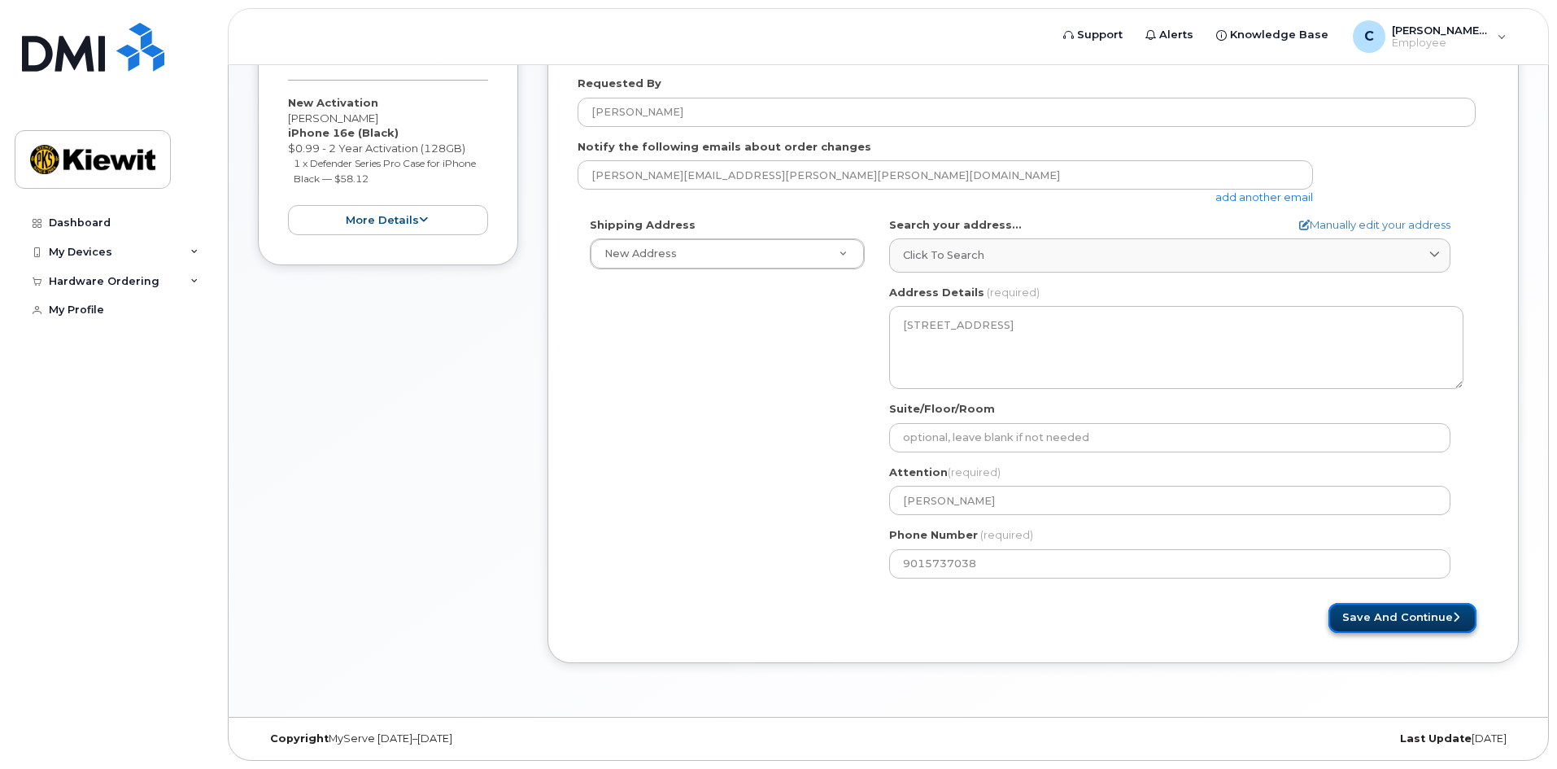
click at [1396, 614] on button "Save and Continue" at bounding box center [1402, 618] width 148 height 30
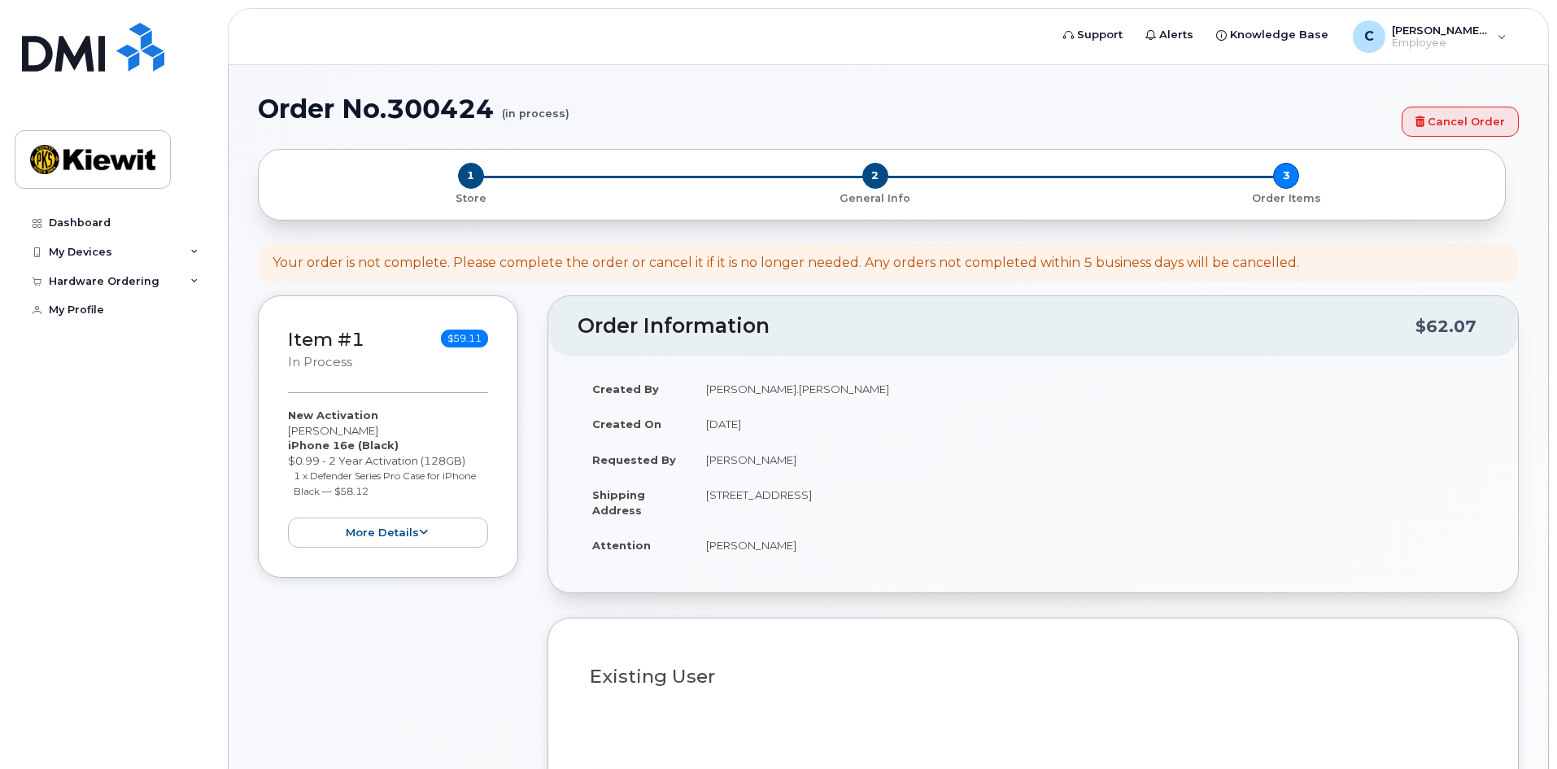
select select
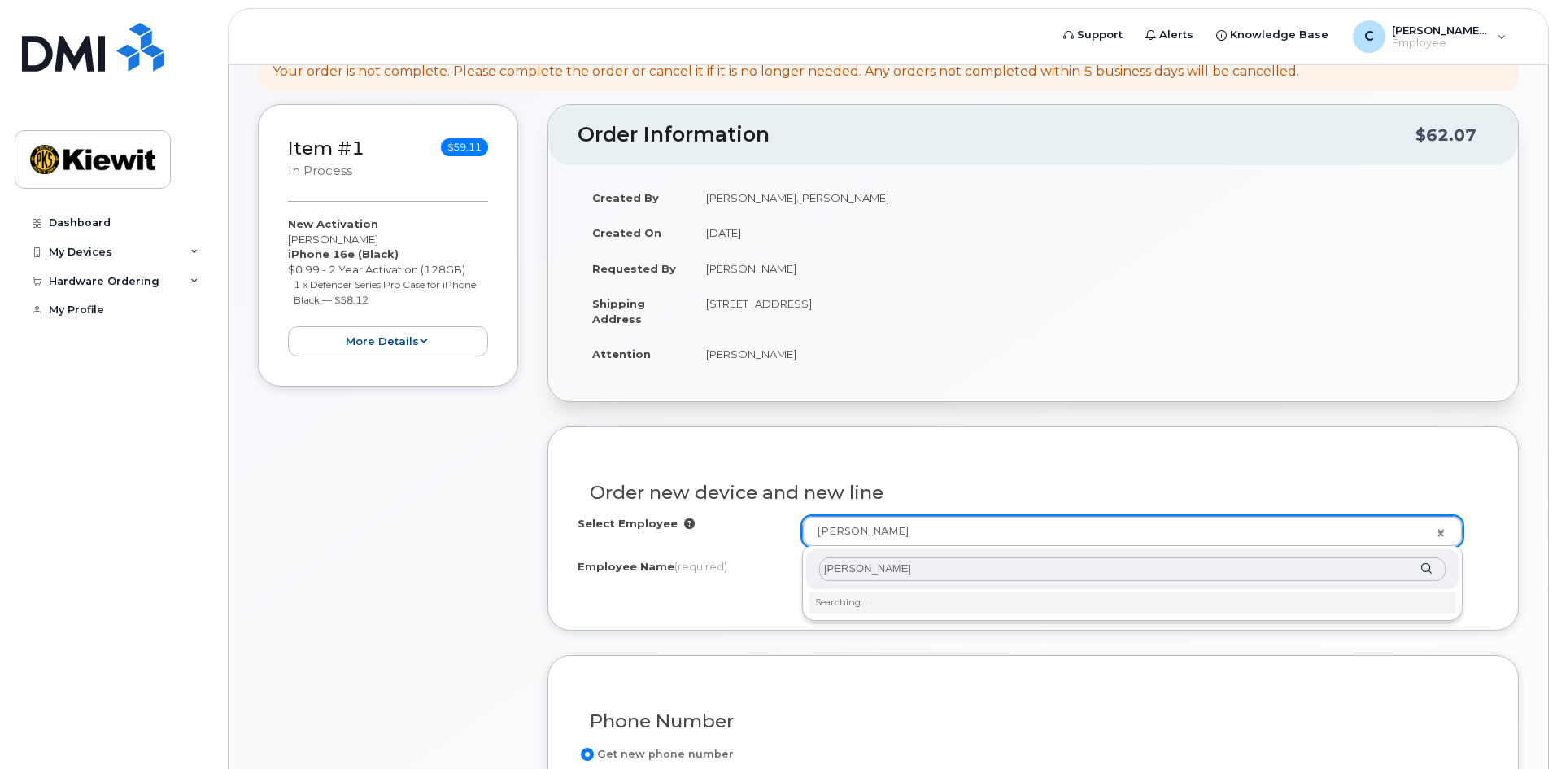
scroll to position [163, 0]
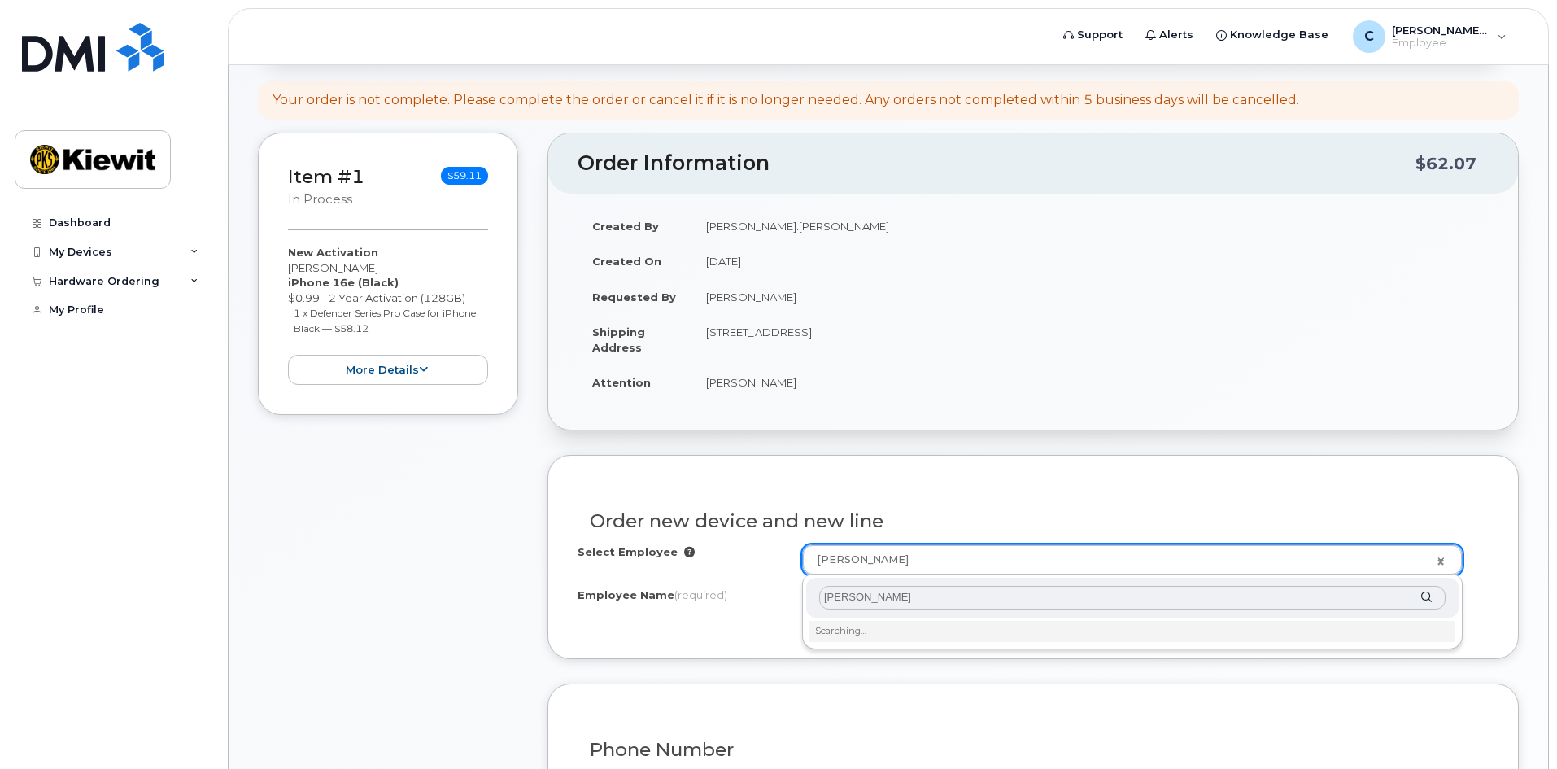
type input "James Rayner"
click at [909, 638] on li "Searching…" at bounding box center [1132, 631] width 646 height 21
type input "2356044"
type input "James Rayner"
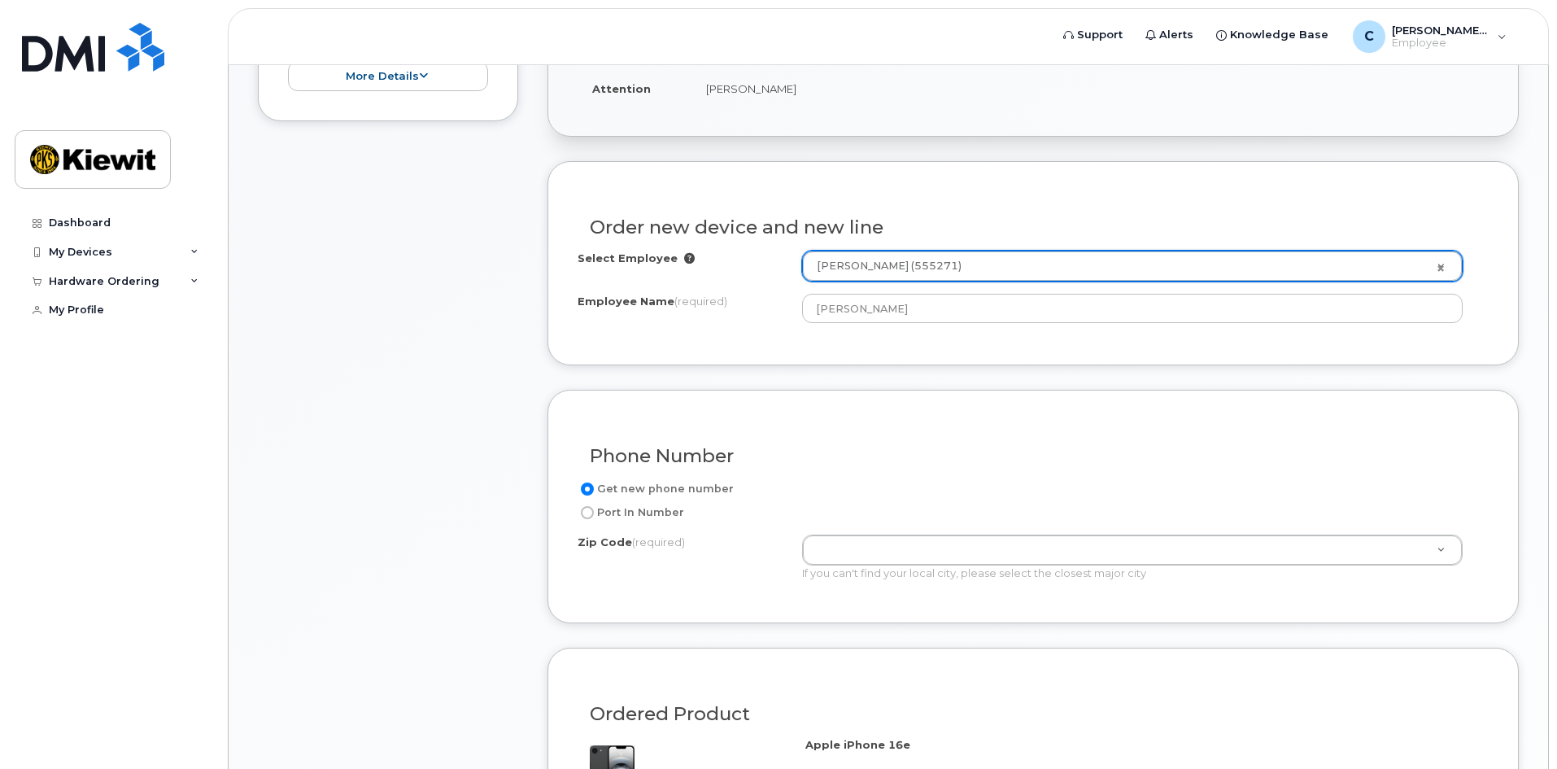
scroll to position [488, 0]
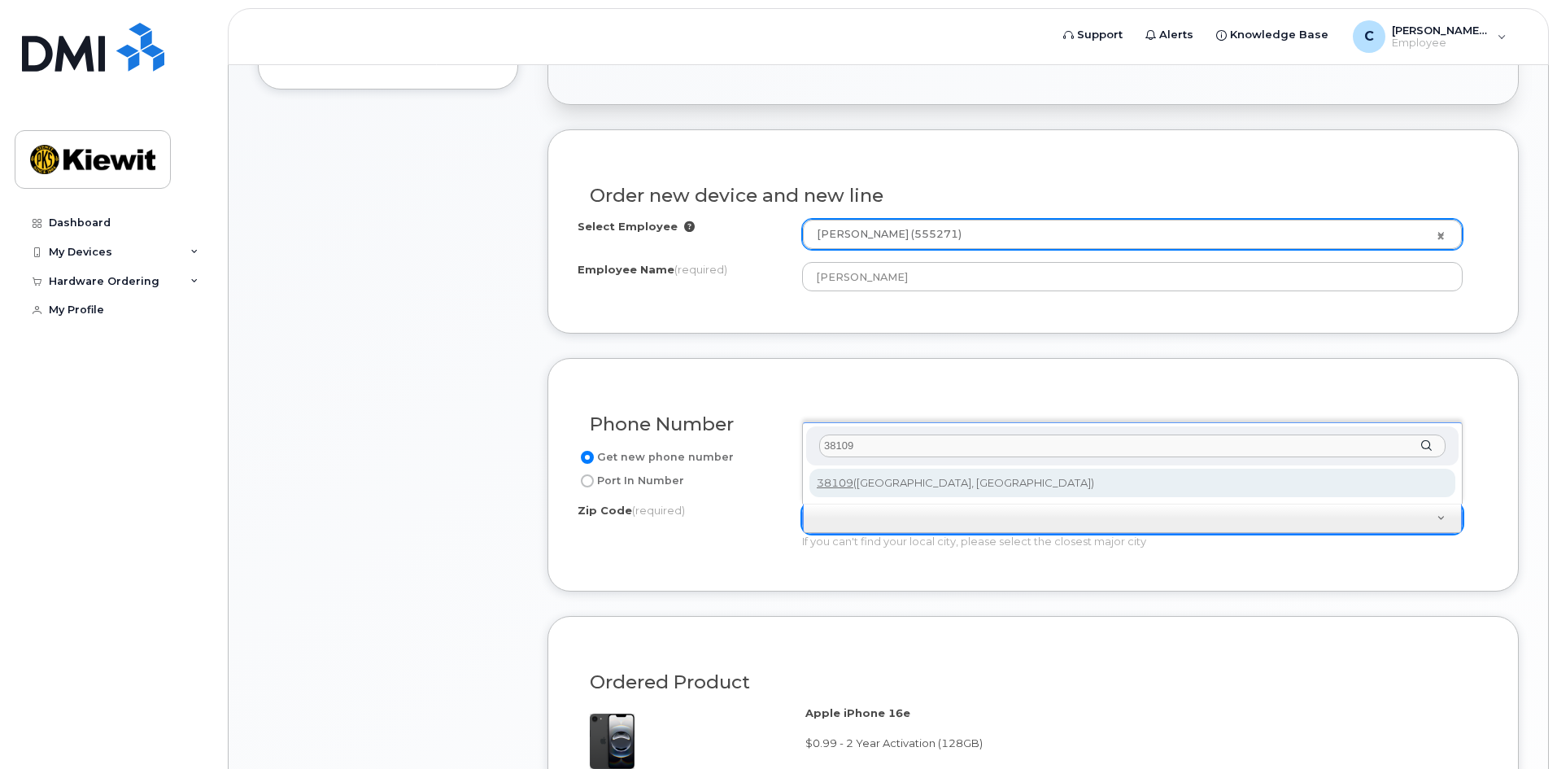
type input "38109"
type input "38109 (Memphis, TN)"
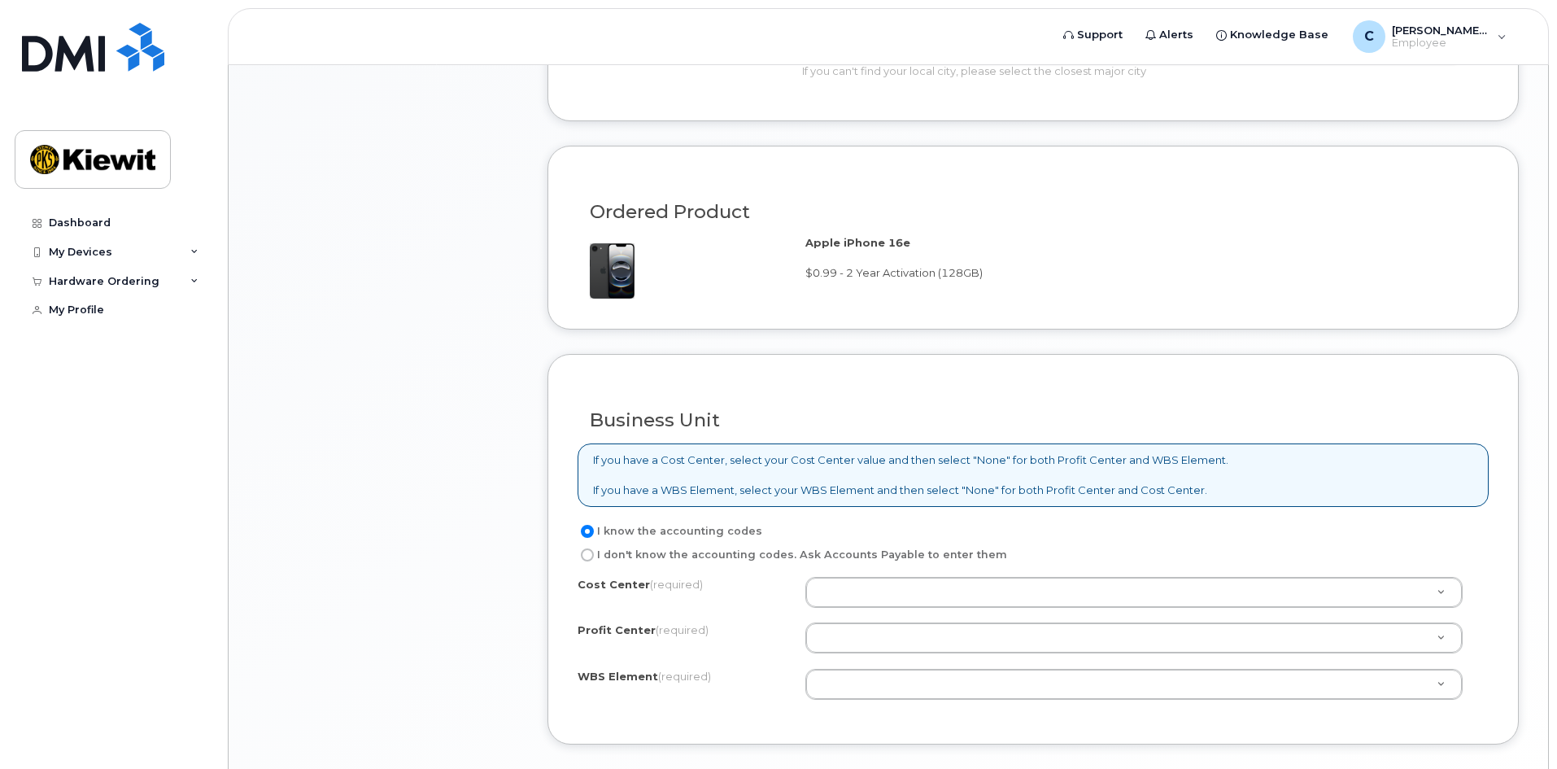
scroll to position [976, 0]
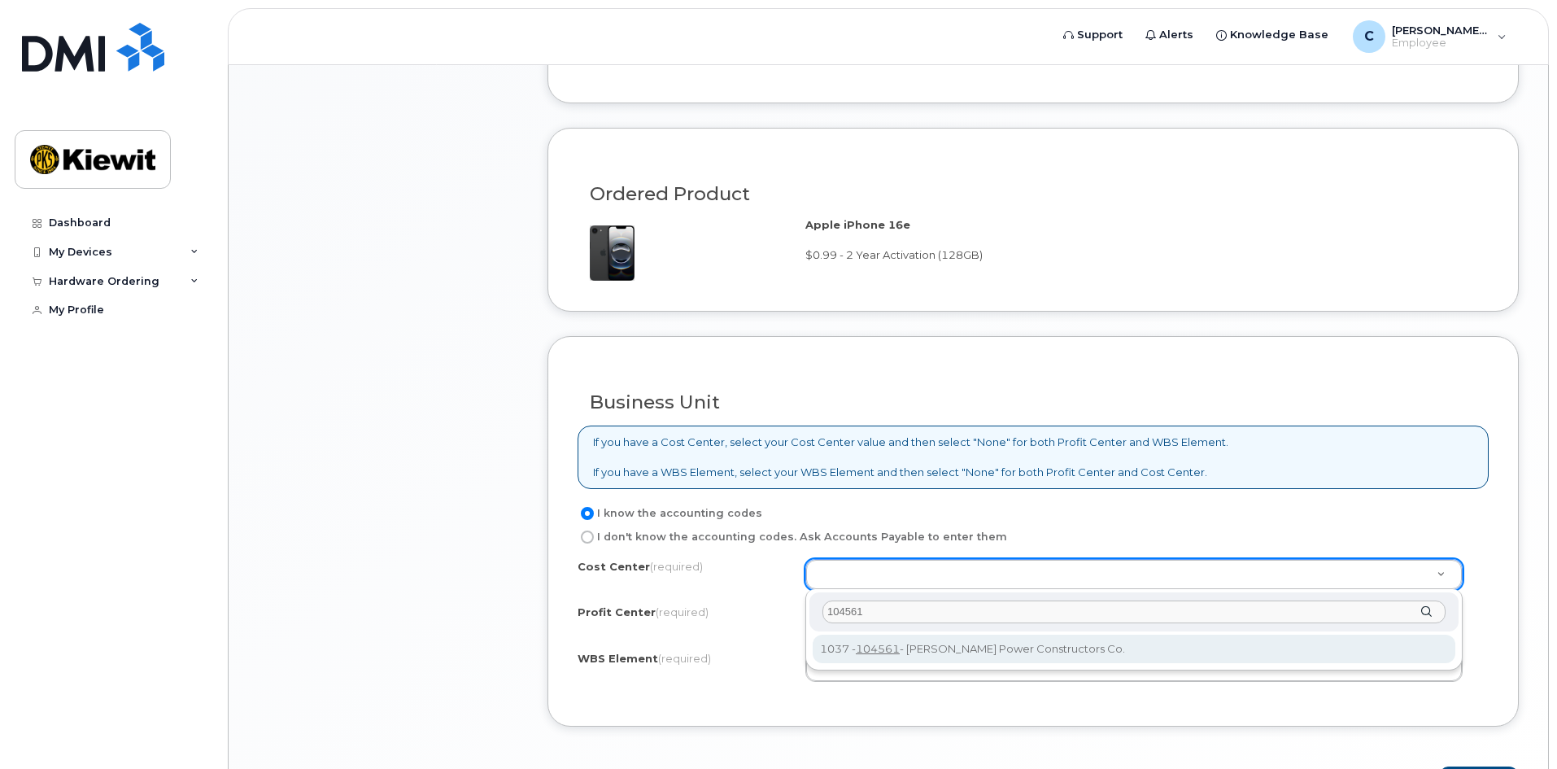
click at [841, 620] on input "104561" at bounding box center [1133, 612] width 623 height 24
type input "104561"
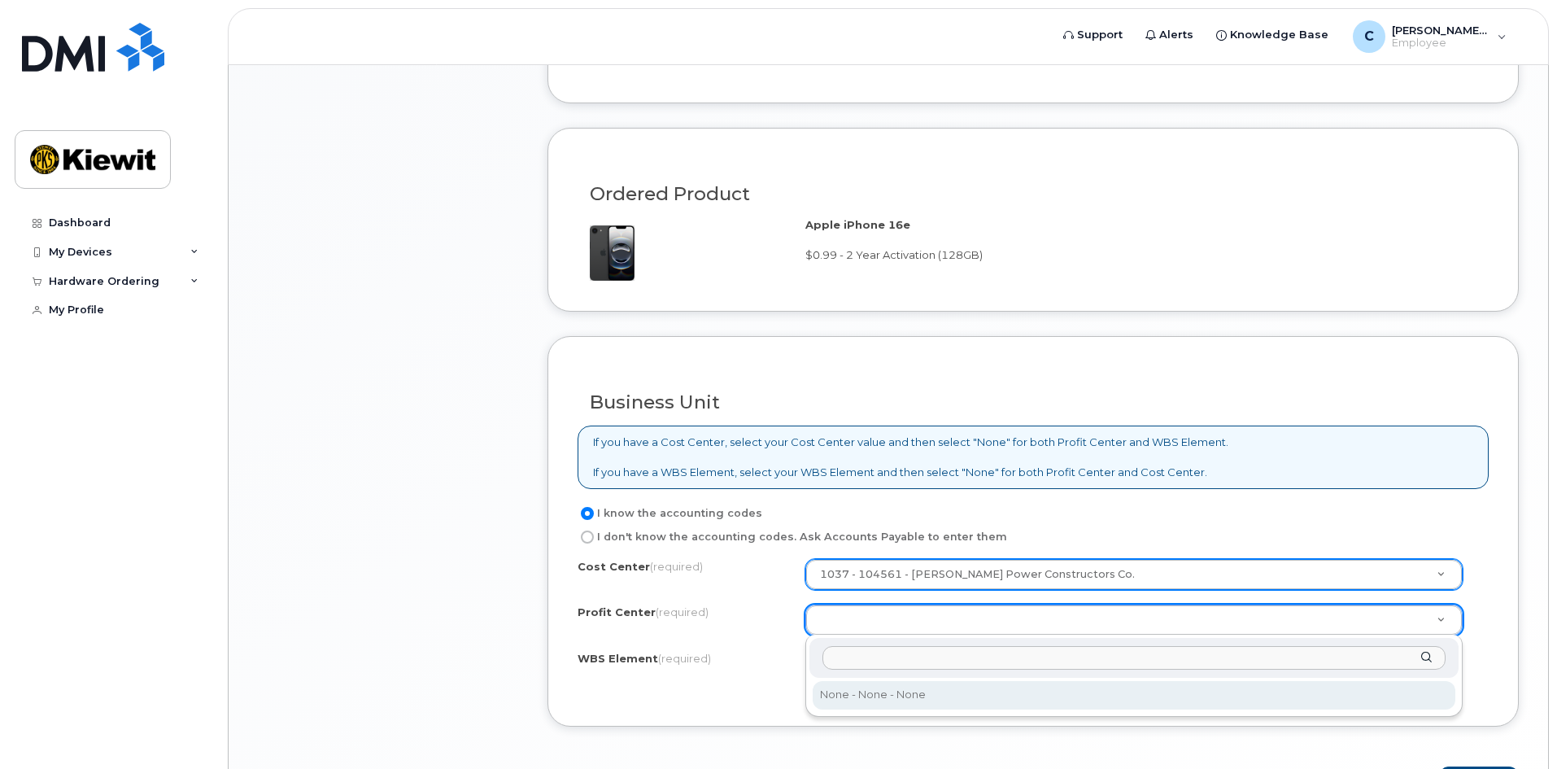
select select "None"
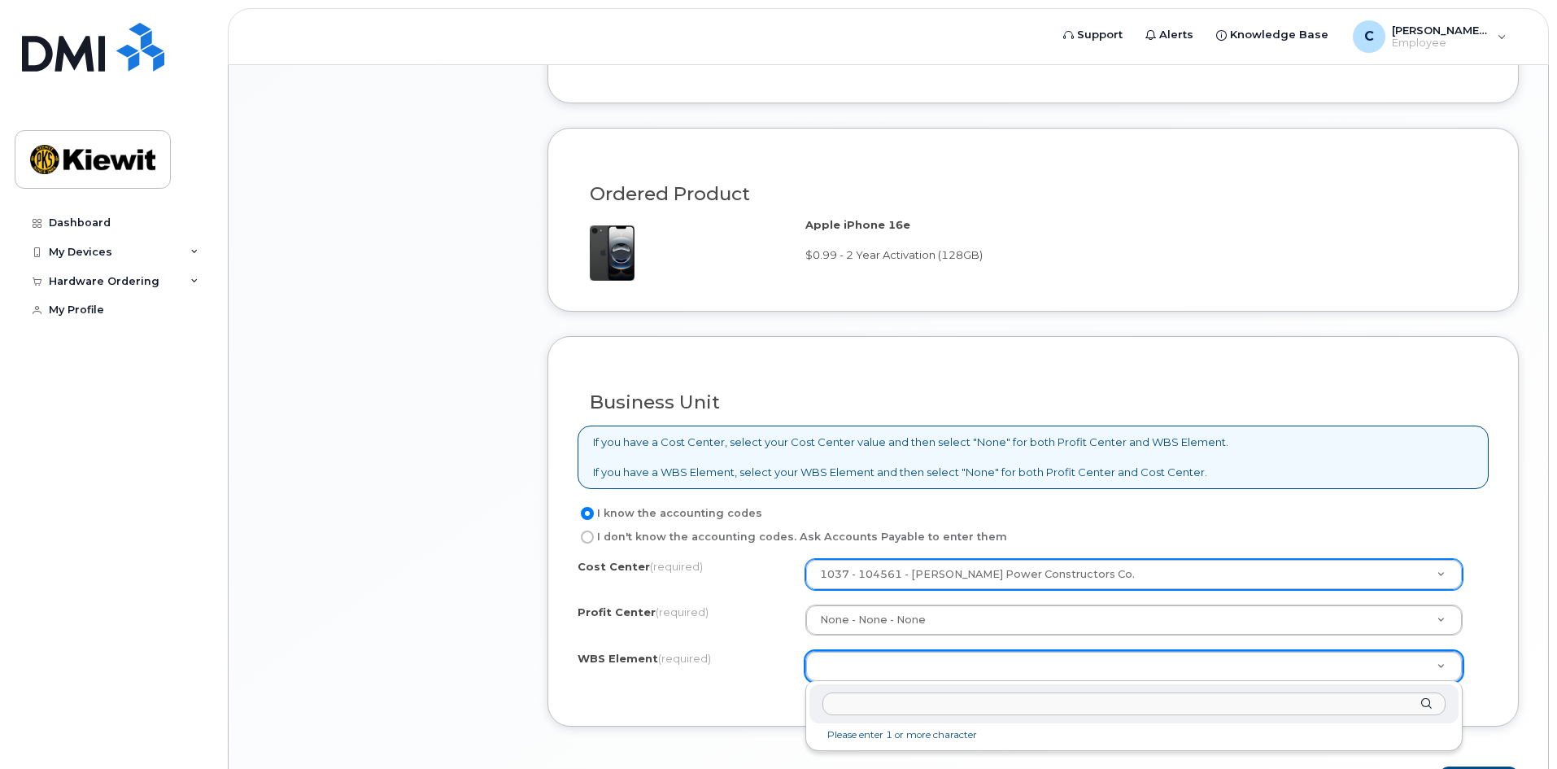
click at [922, 706] on input "text" at bounding box center [1133, 704] width 623 height 24
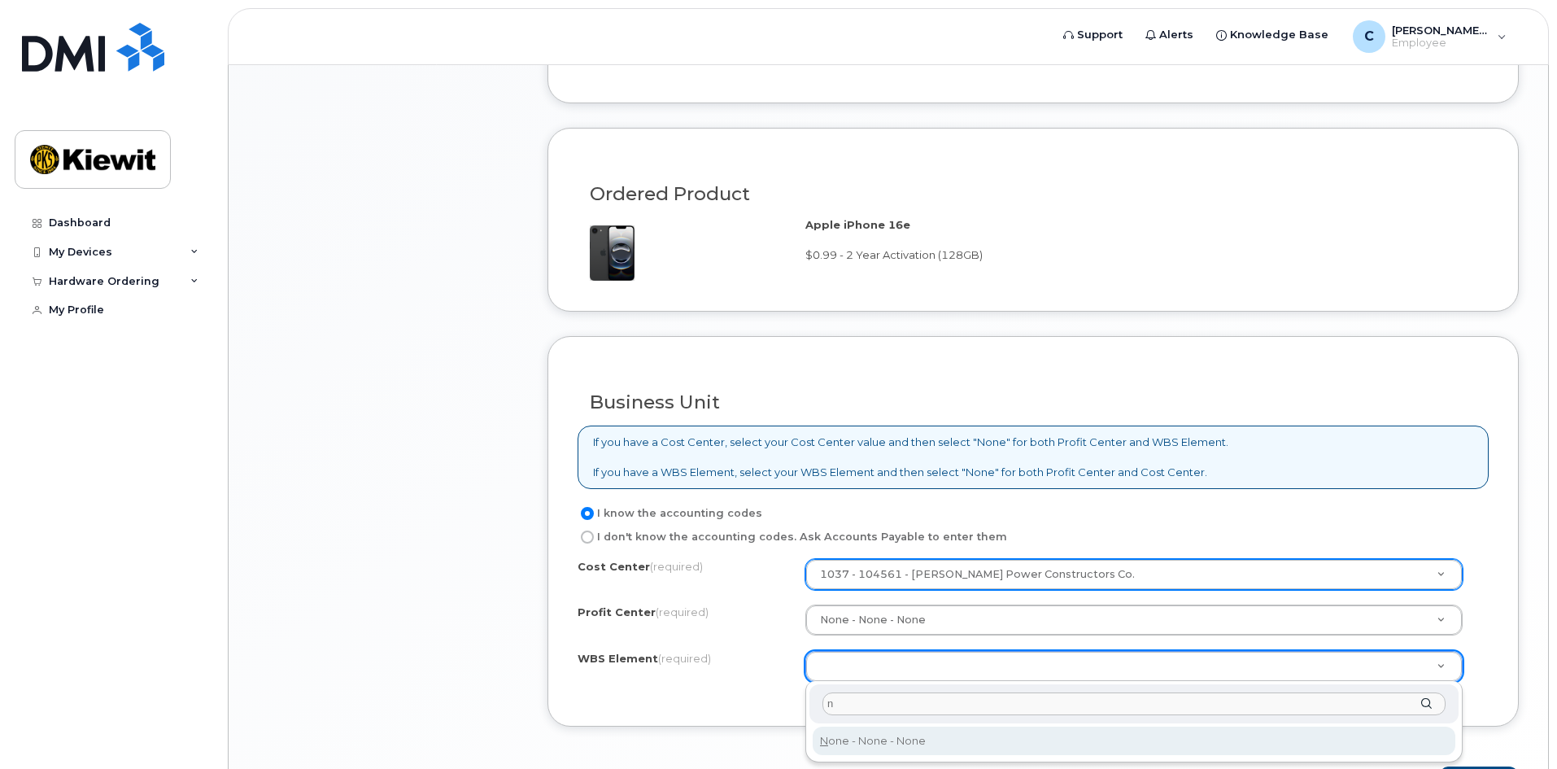
type input "n"
type input "None"
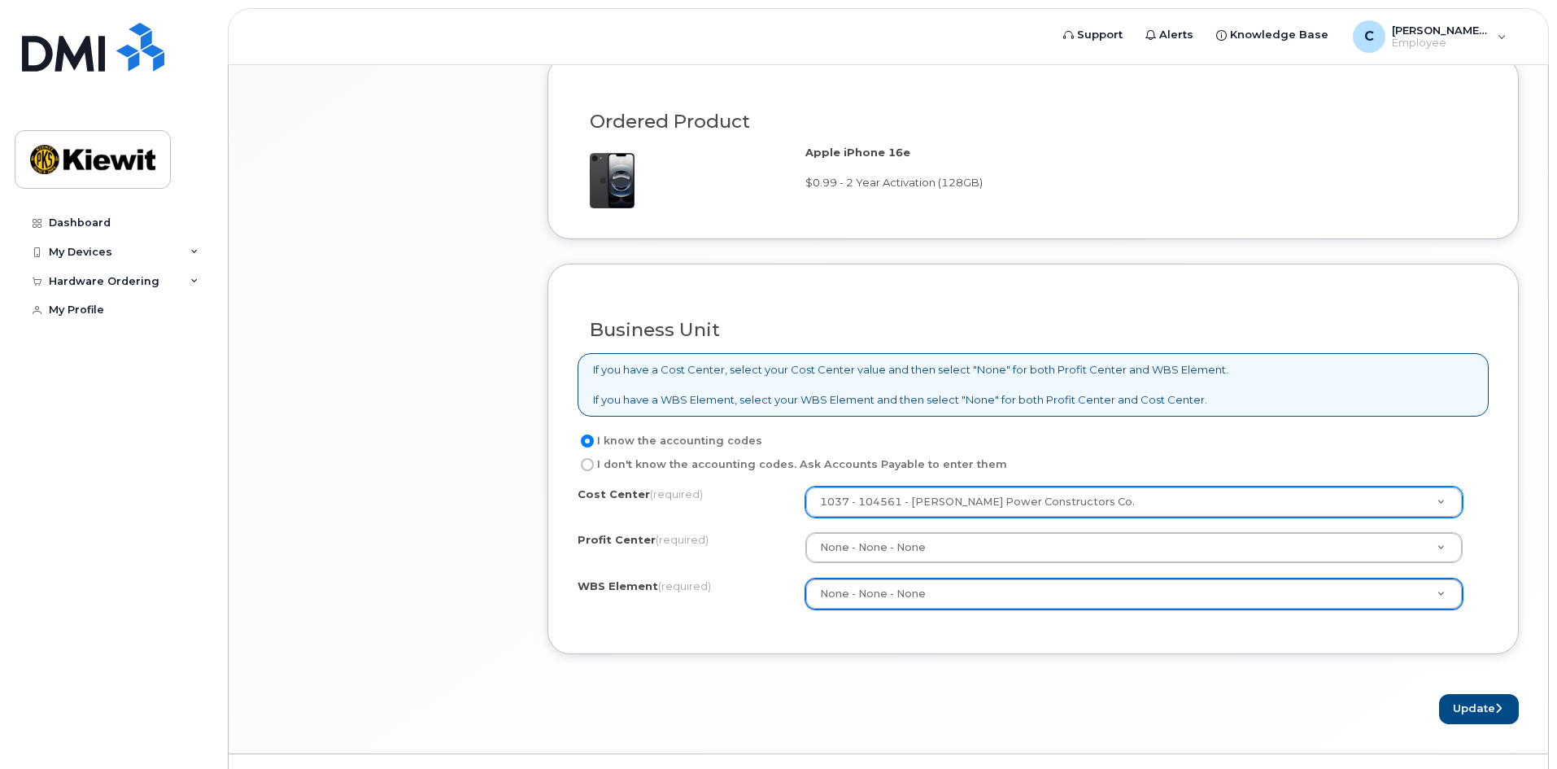
scroll to position [1085, 0]
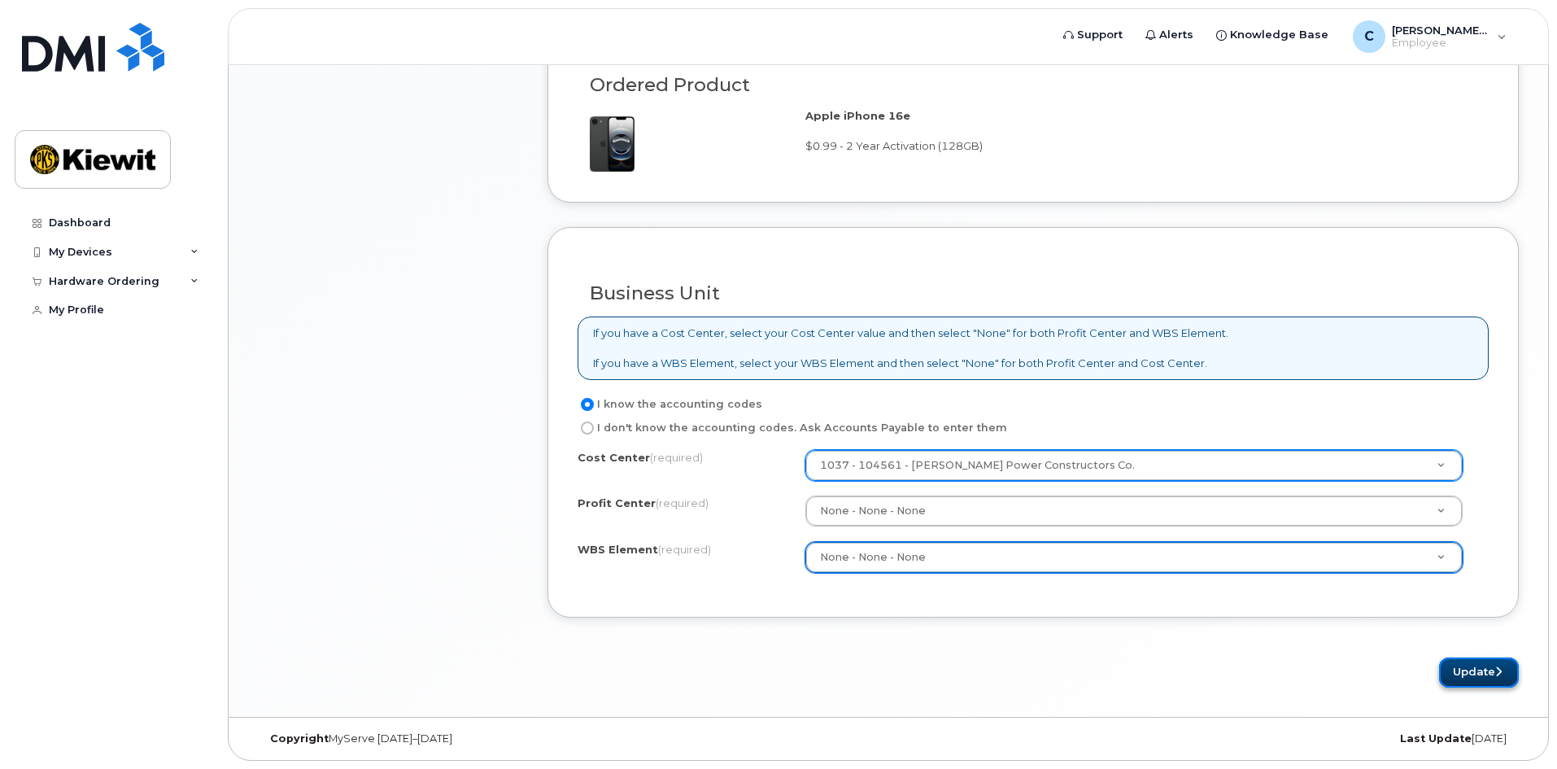
click at [1470, 679] on button "Update" at bounding box center [1479, 672] width 80 height 30
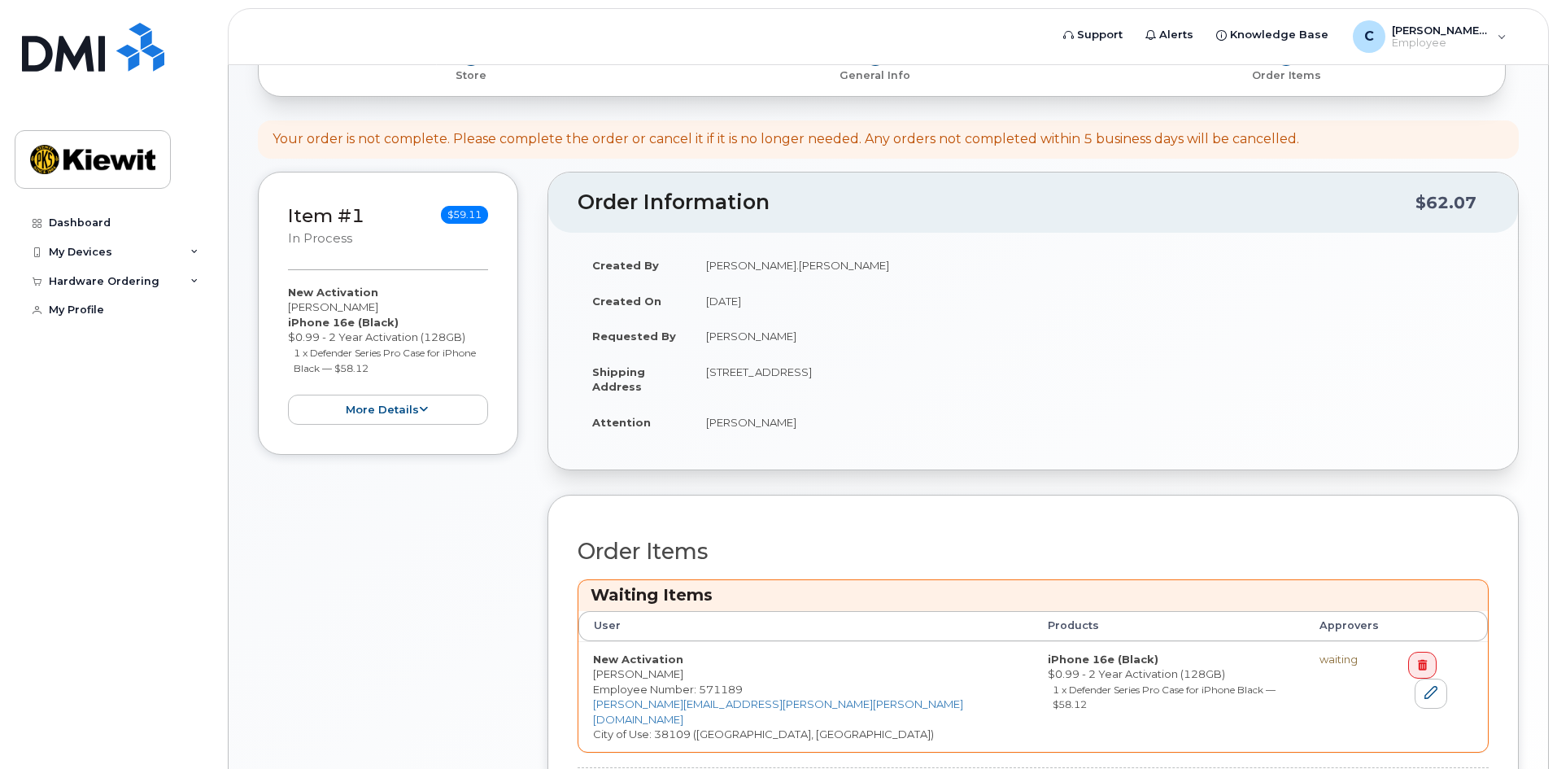
scroll to position [355, 0]
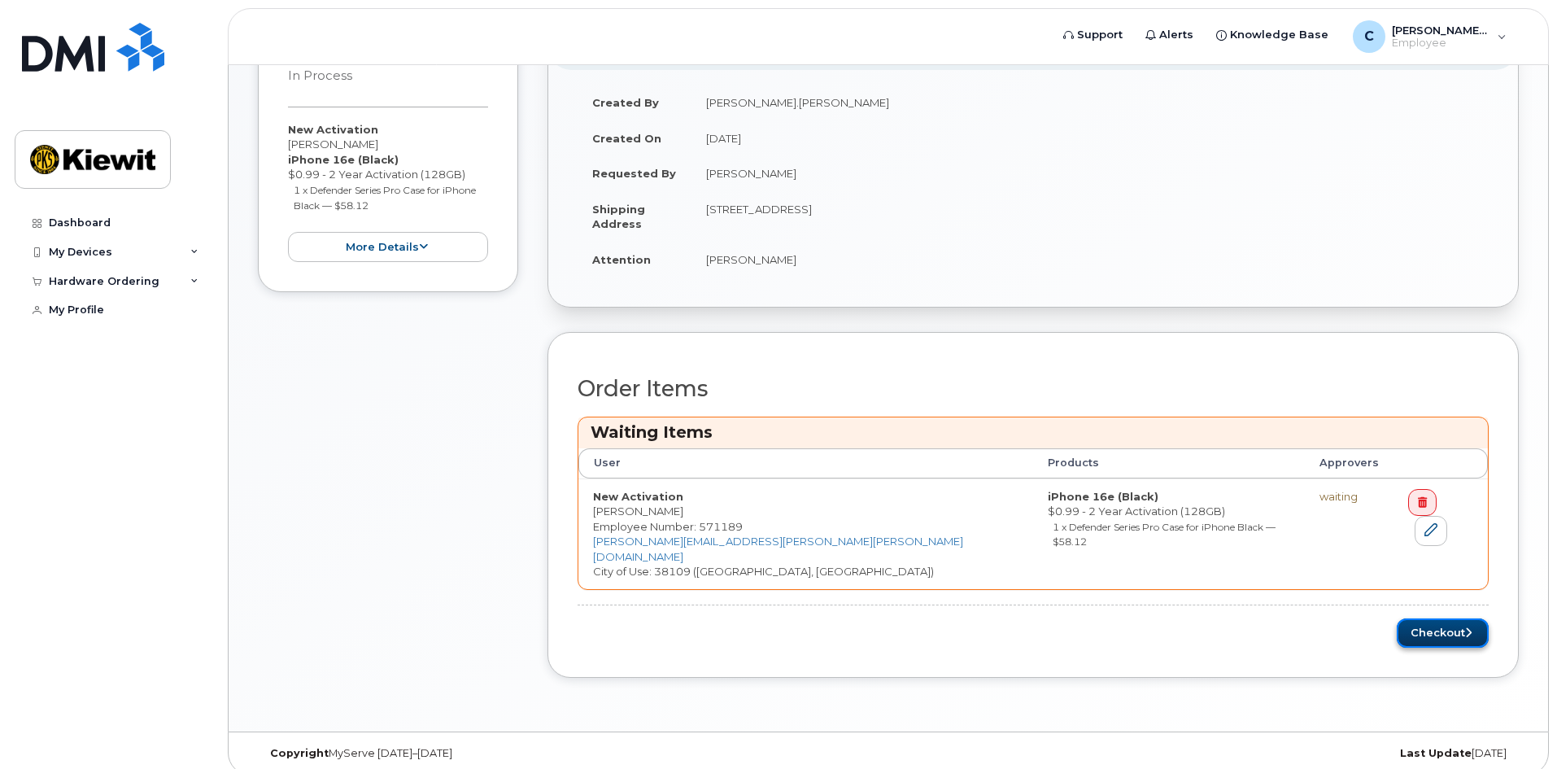
click at [1446, 621] on button "Checkout" at bounding box center [1443, 633] width 92 height 30
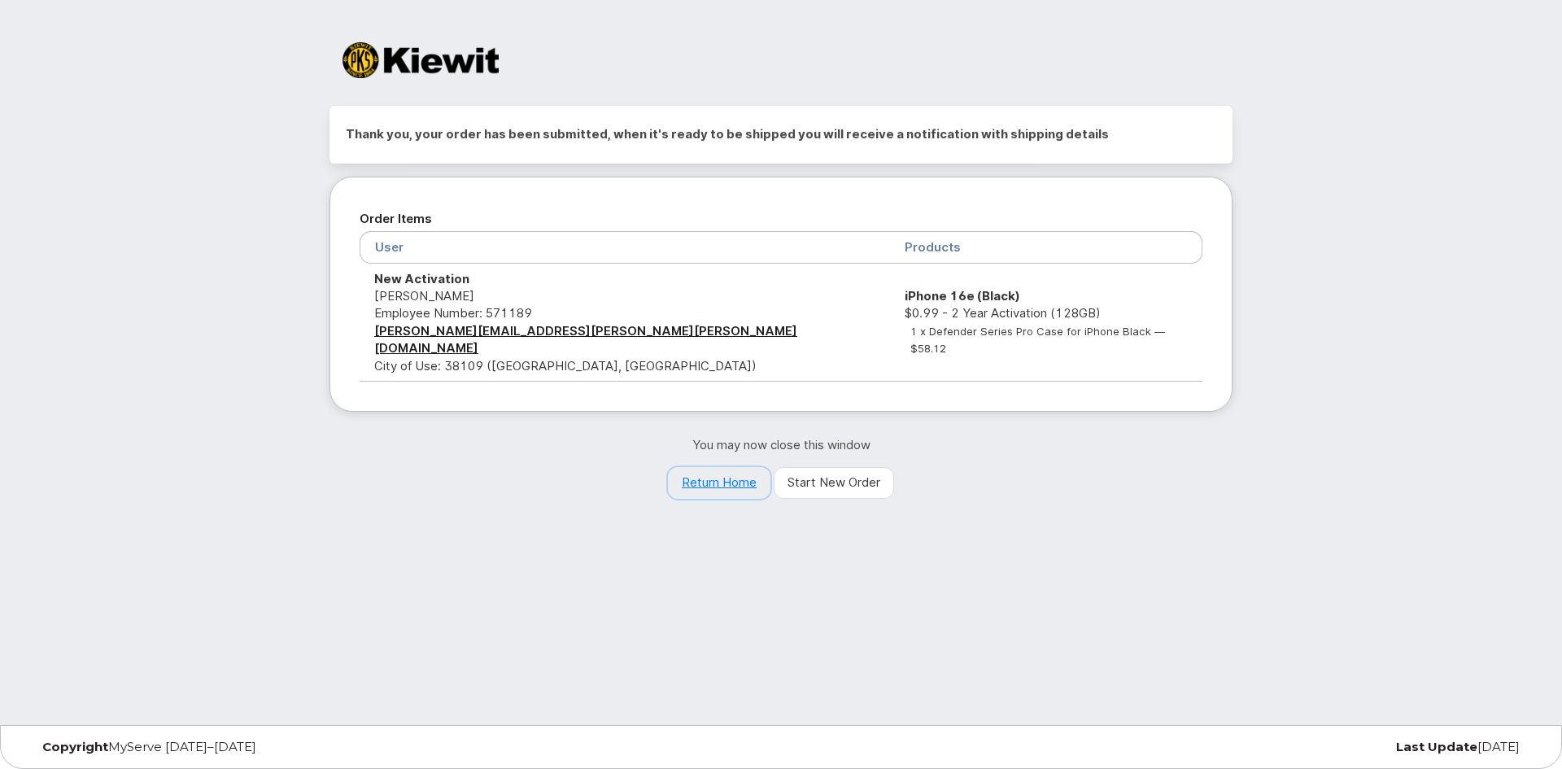
click at [715, 467] on link "Return Home" at bounding box center [719, 483] width 103 height 33
